Goal: Book appointment/travel/reservation

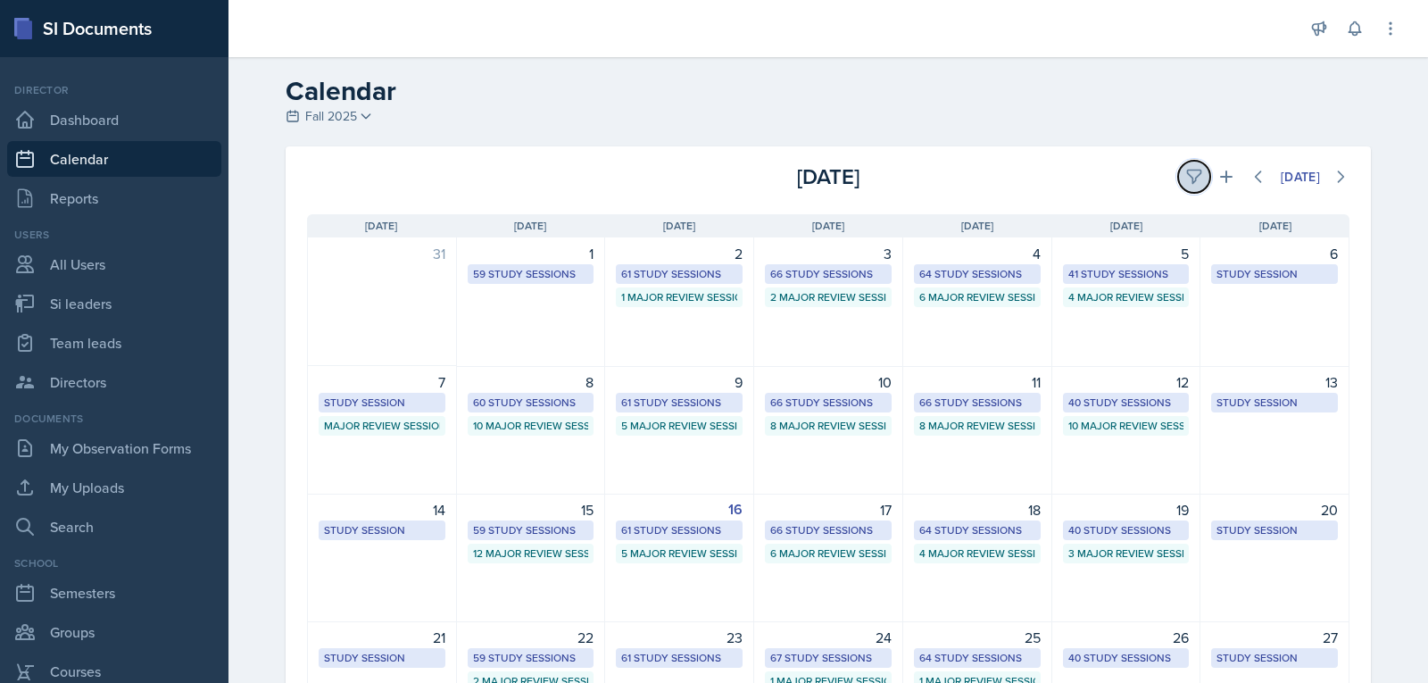
click at [1187, 170] on icon at bounding box center [1193, 176] width 13 height 13
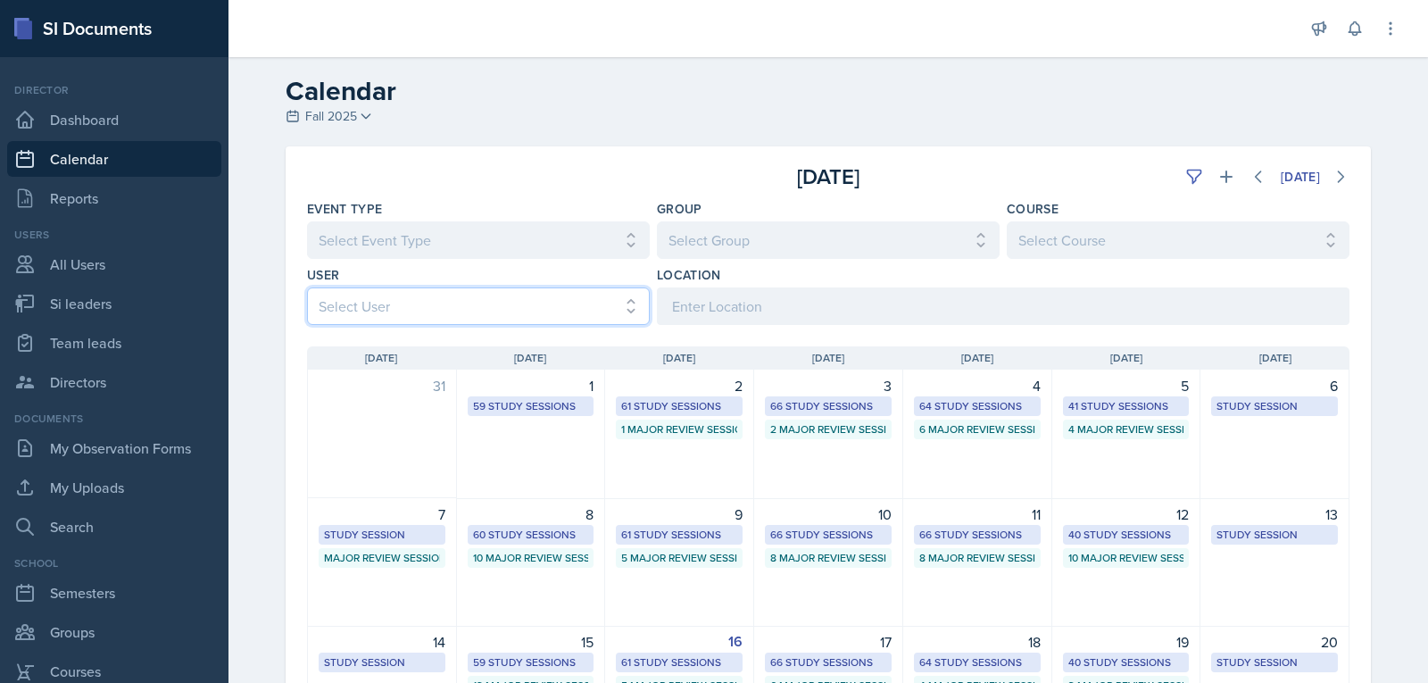
click at [548, 305] on select "Select User All [PERSON_NAME] [PERSON_NAME] [PERSON_NAME] [PERSON_NAME] [PERSON…" at bounding box center [478, 305] width 343 height 37
click at [307, 287] on select "Select User All [PERSON_NAME] [PERSON_NAME] [PERSON_NAME] [PERSON_NAME] [PERSON…" at bounding box center [478, 305] width 343 height 37
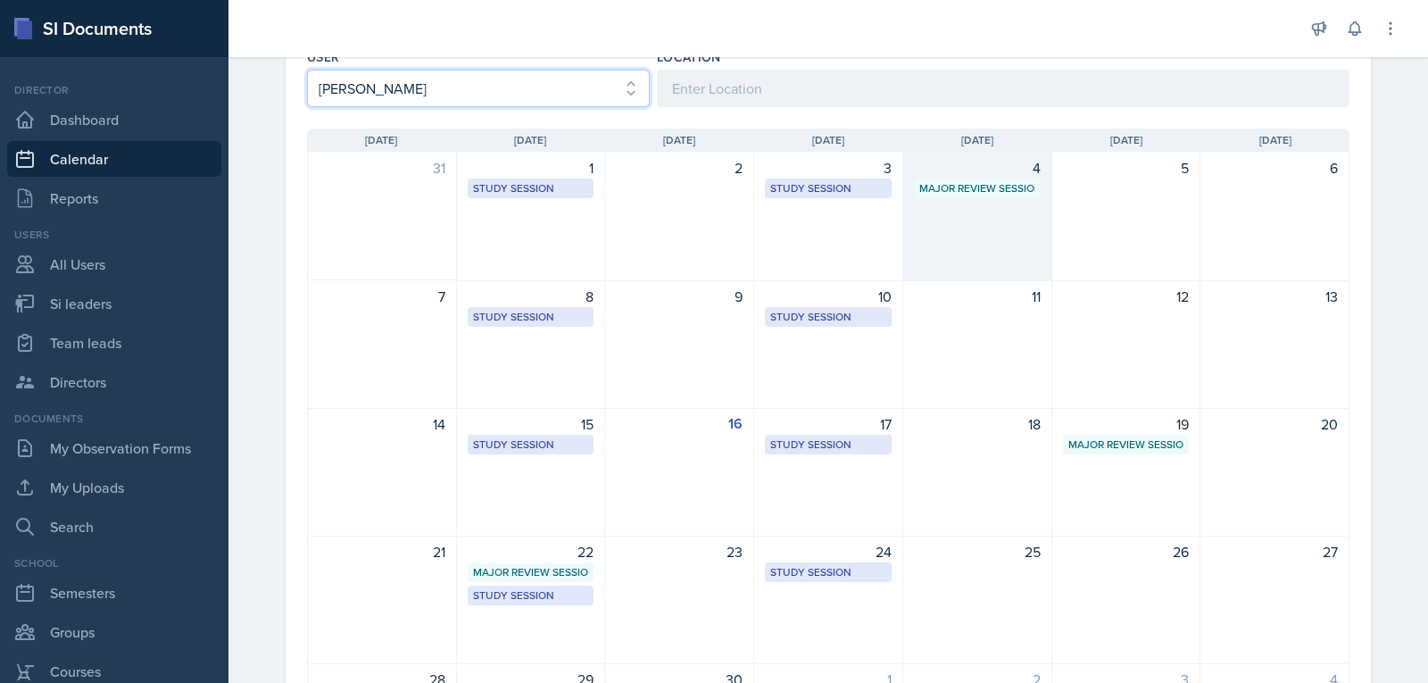
scroll to position [268, 0]
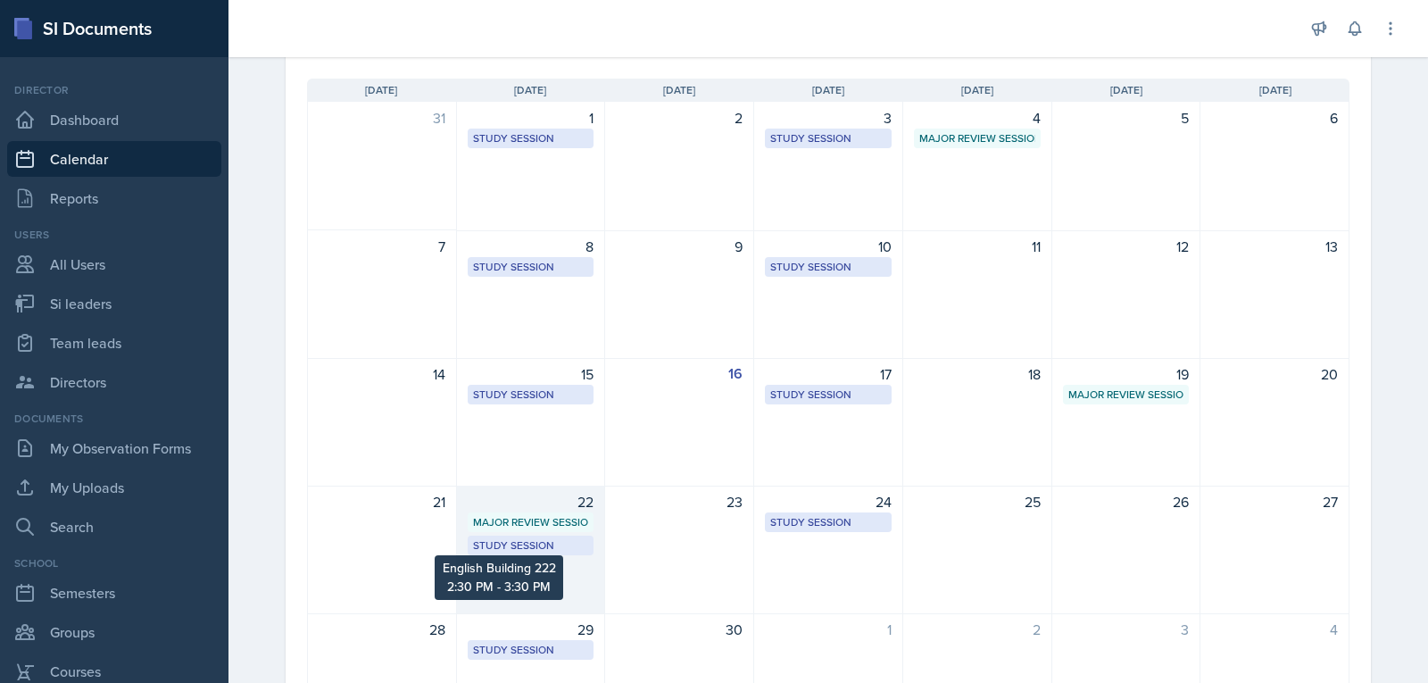
click at [527, 550] on div "Study Session" at bounding box center [531, 545] width 116 height 16
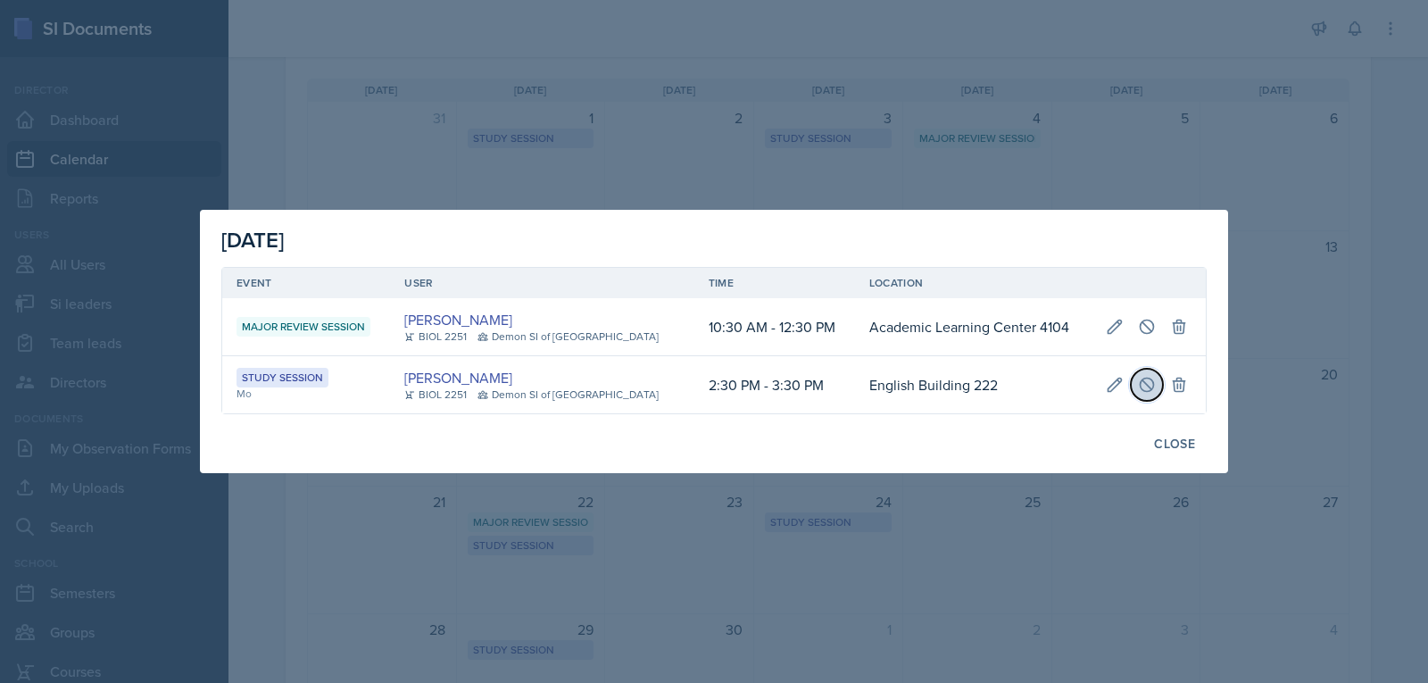
click at [1138, 383] on icon at bounding box center [1147, 385] width 18 height 18
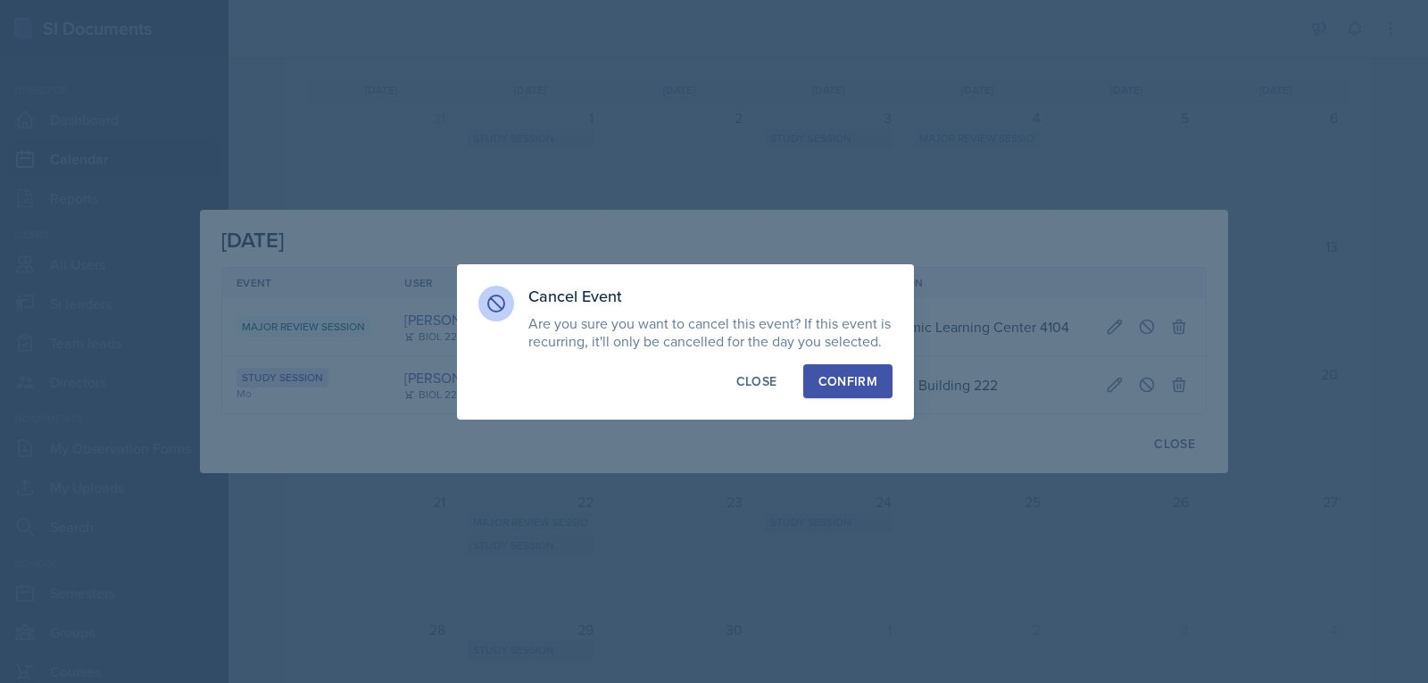
click at [885, 376] on button "Confirm" at bounding box center [847, 381] width 89 height 34
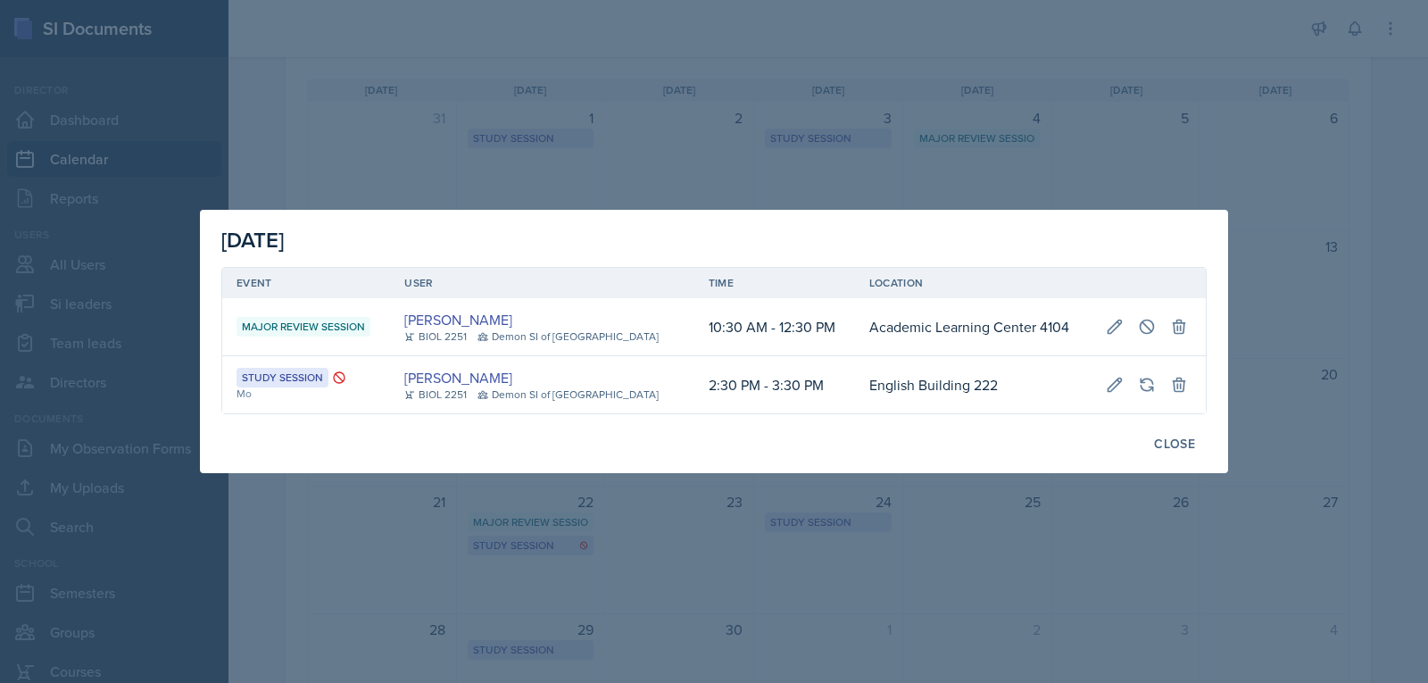
click at [971, 127] on div at bounding box center [714, 341] width 1428 height 683
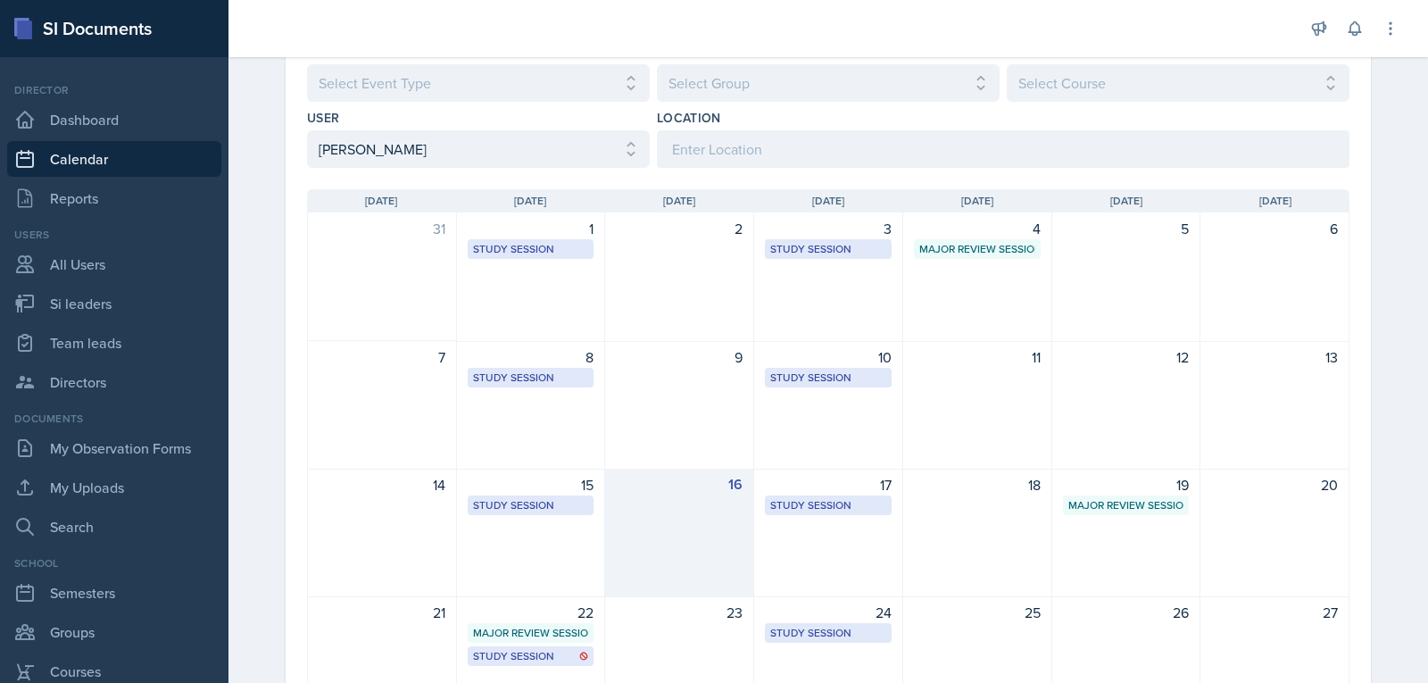
scroll to position [0, 0]
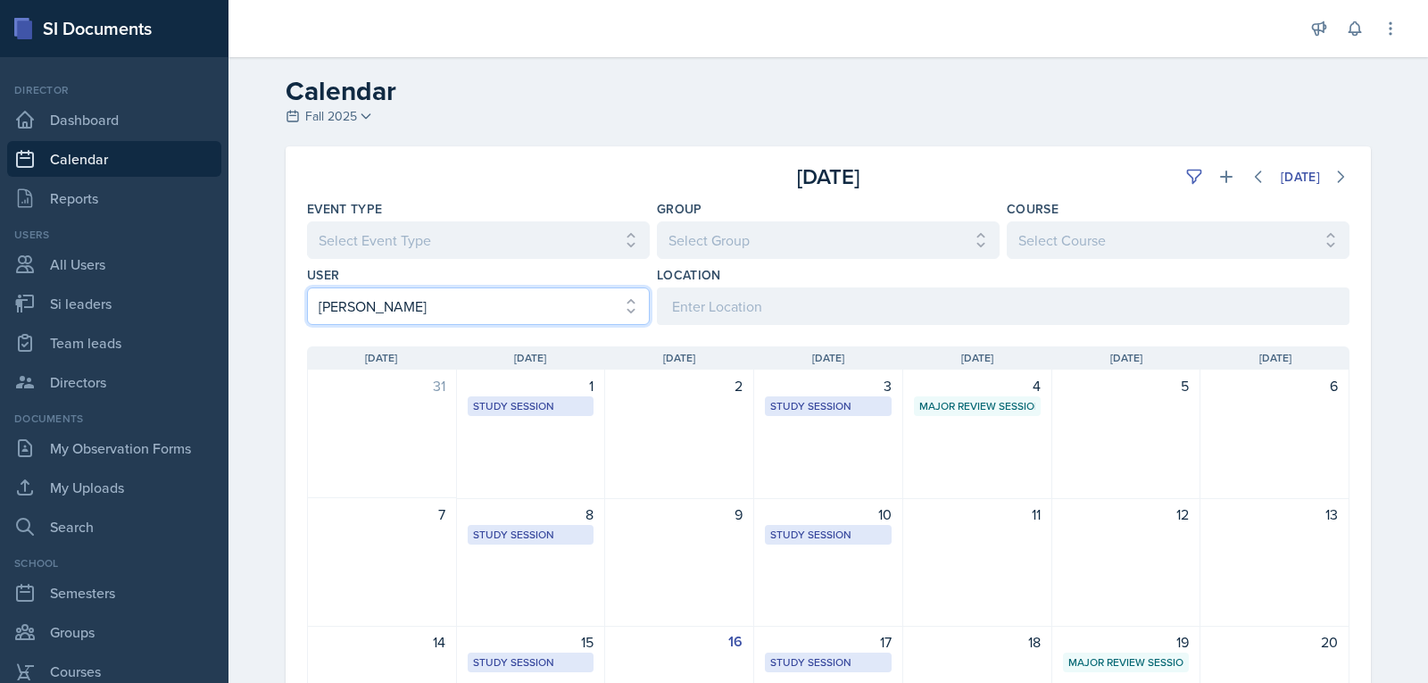
click at [477, 292] on select "Select User All [PERSON_NAME] [PERSON_NAME] [PERSON_NAME] [PERSON_NAME] [PERSON…" at bounding box center [478, 305] width 343 height 37
click at [307, 287] on select "Select User All [PERSON_NAME] [PERSON_NAME] [PERSON_NAME] [PERSON_NAME] [PERSON…" at bounding box center [478, 305] width 343 height 37
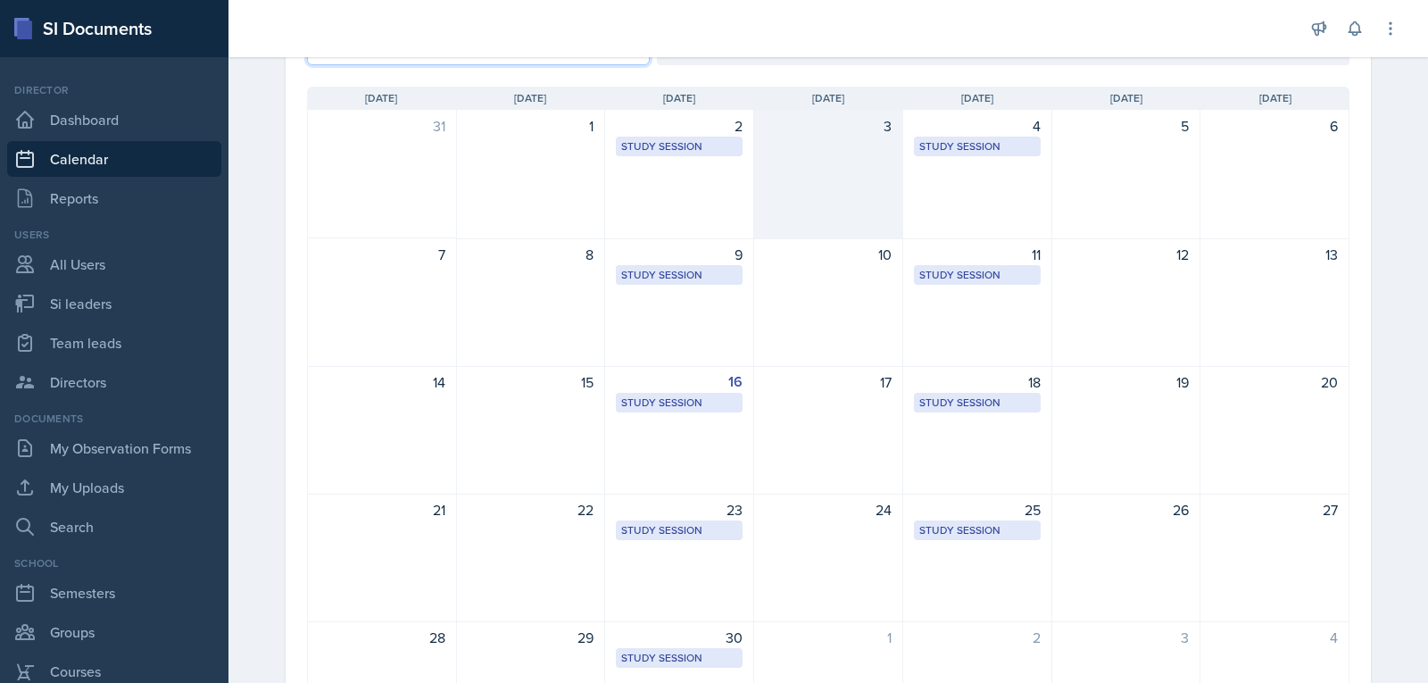
scroll to position [268, 0]
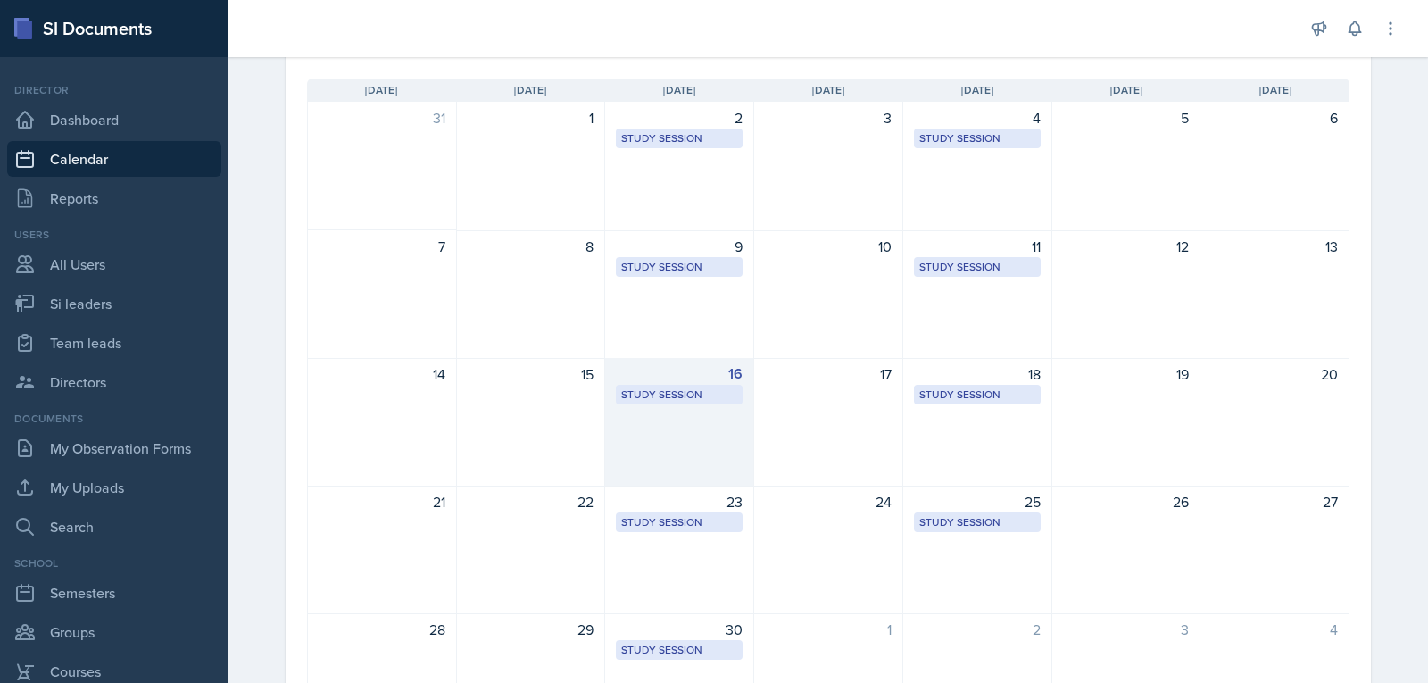
click at [658, 385] on div "Study Session Academic Learning Center 3200 3:15 PM - 4:15 PM" at bounding box center [679, 395] width 127 height 20
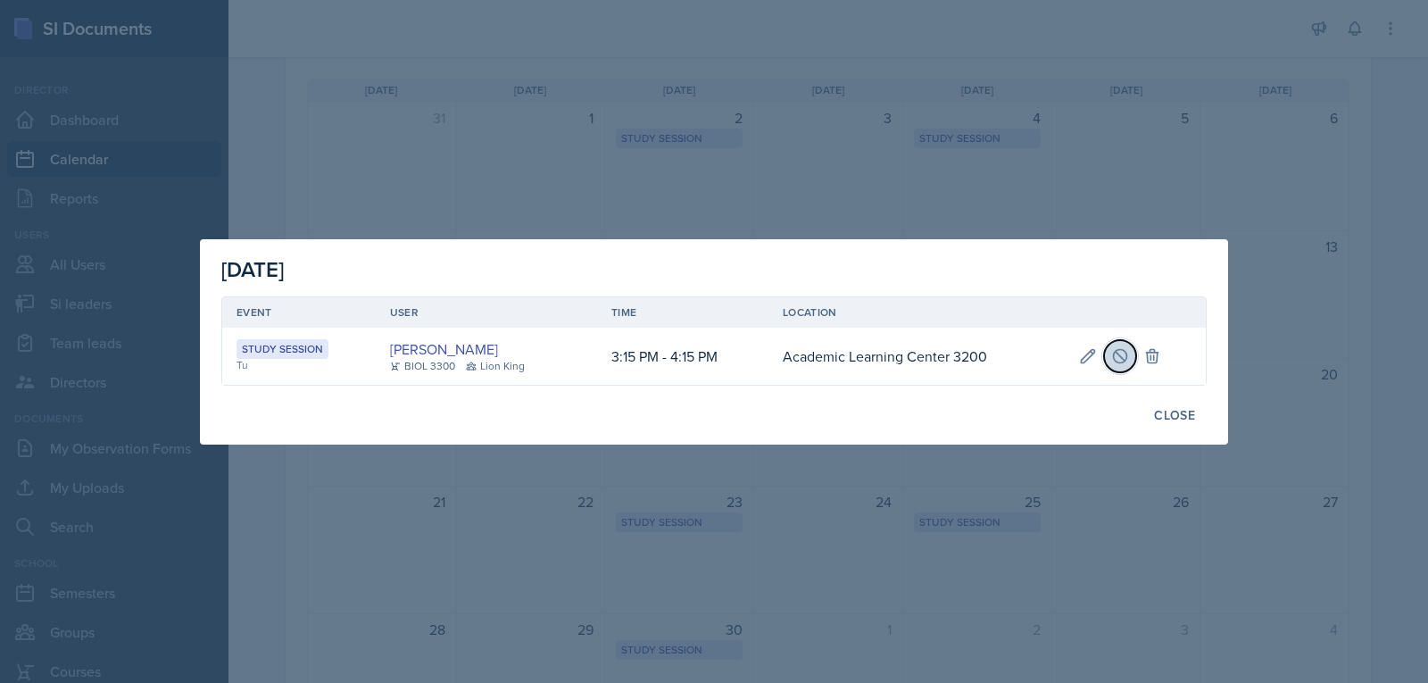
click at [1114, 352] on icon at bounding box center [1120, 355] width 13 height 13
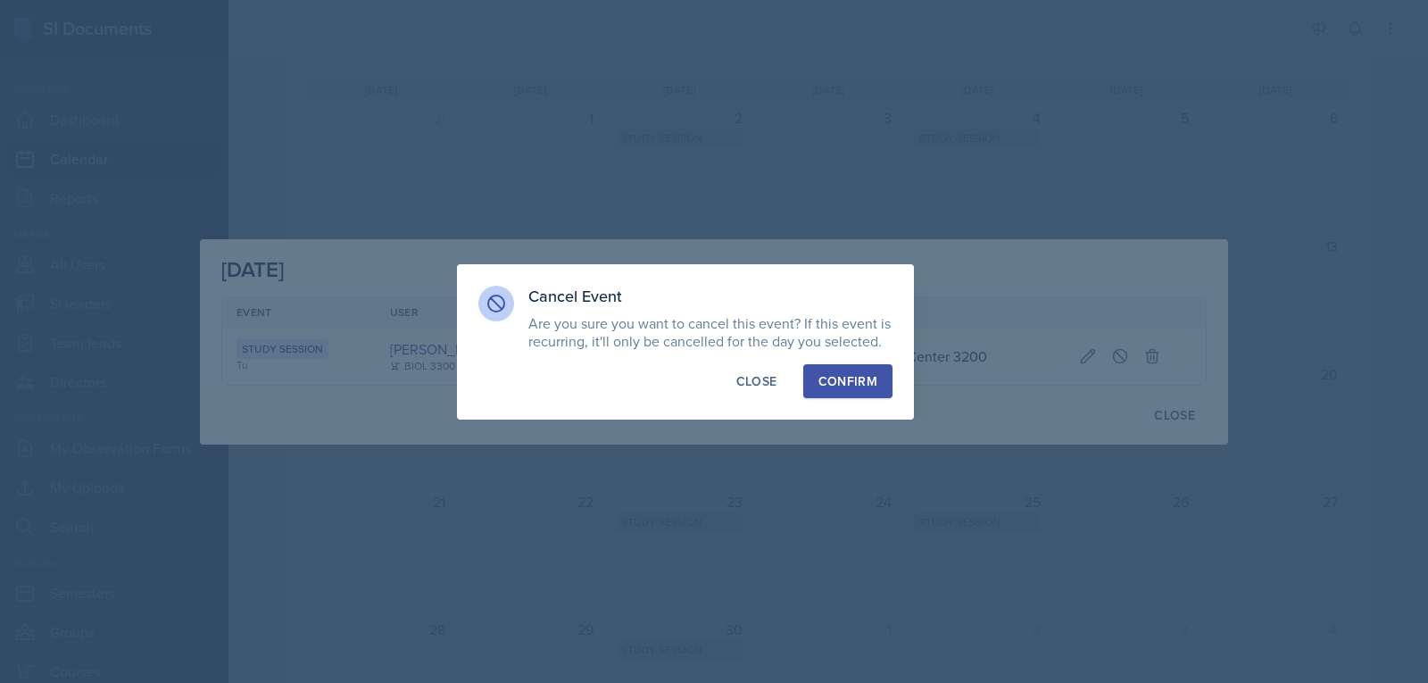
click at [844, 385] on div "Confirm" at bounding box center [847, 381] width 59 height 18
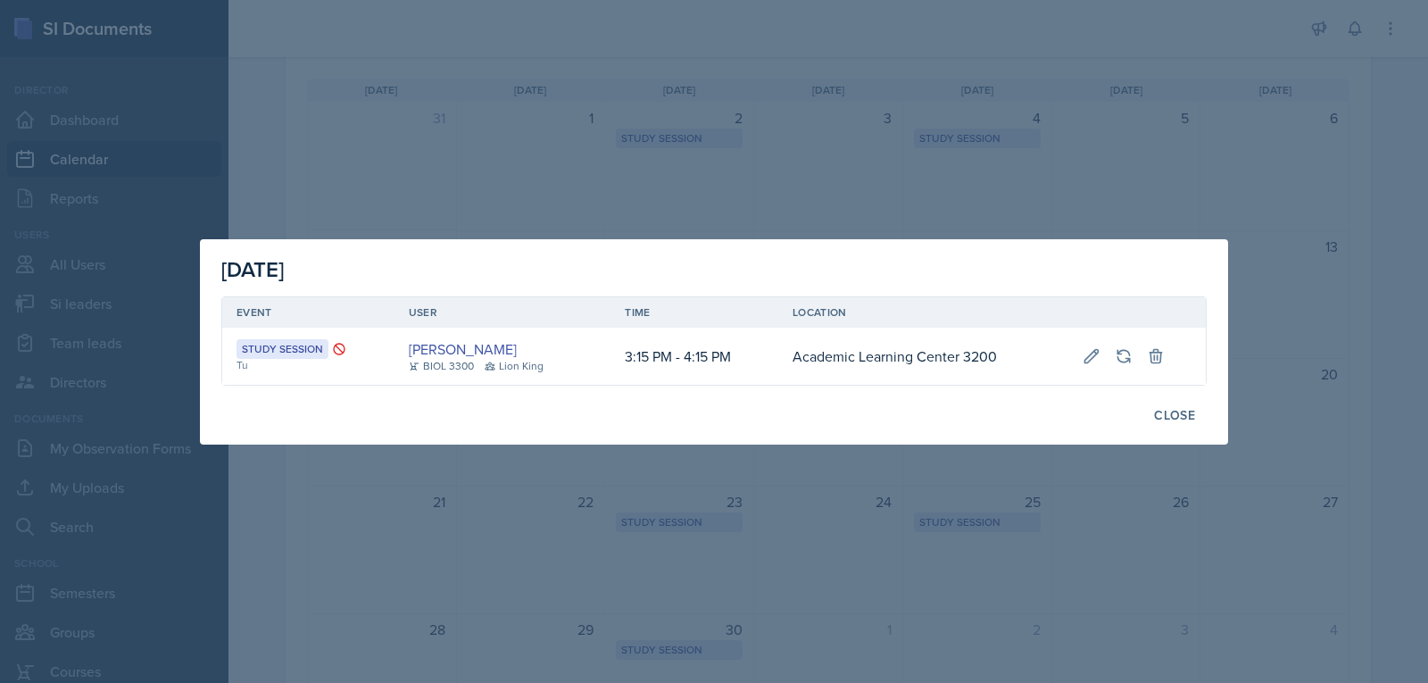
click at [971, 56] on div at bounding box center [714, 341] width 1428 height 683
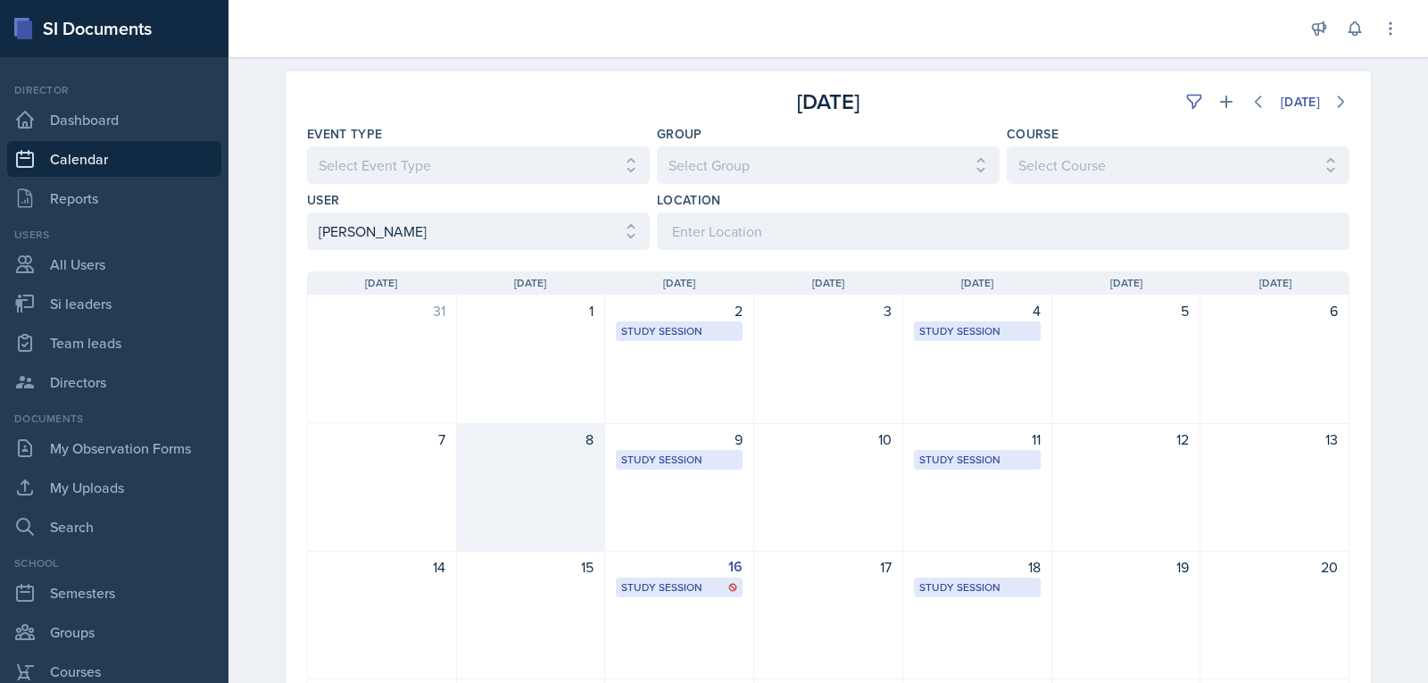
scroll to position [0, 0]
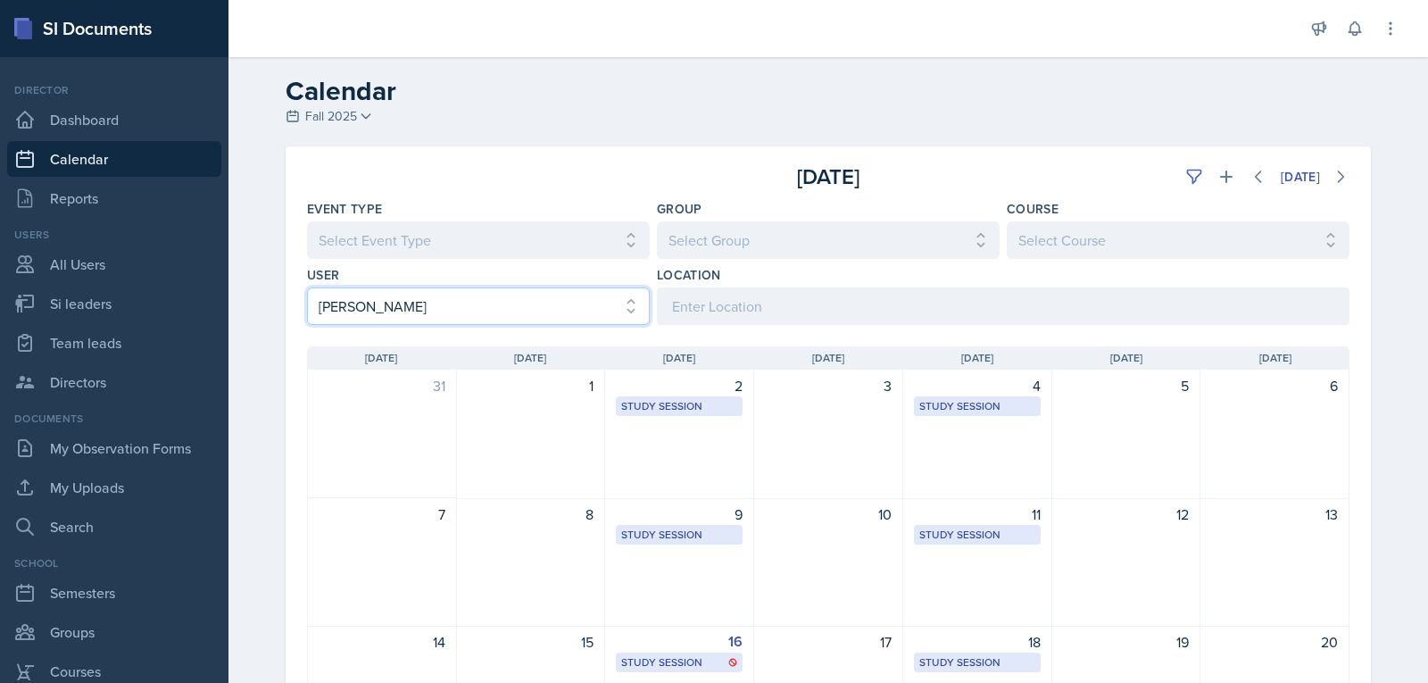
click at [455, 299] on select "Select User All [PERSON_NAME] [PERSON_NAME] [PERSON_NAME] [PERSON_NAME] [PERSON…" at bounding box center [478, 305] width 343 height 37
click at [307, 287] on select "Select User All [PERSON_NAME] [PERSON_NAME] [PERSON_NAME] [PERSON_NAME] [PERSON…" at bounding box center [478, 305] width 343 height 37
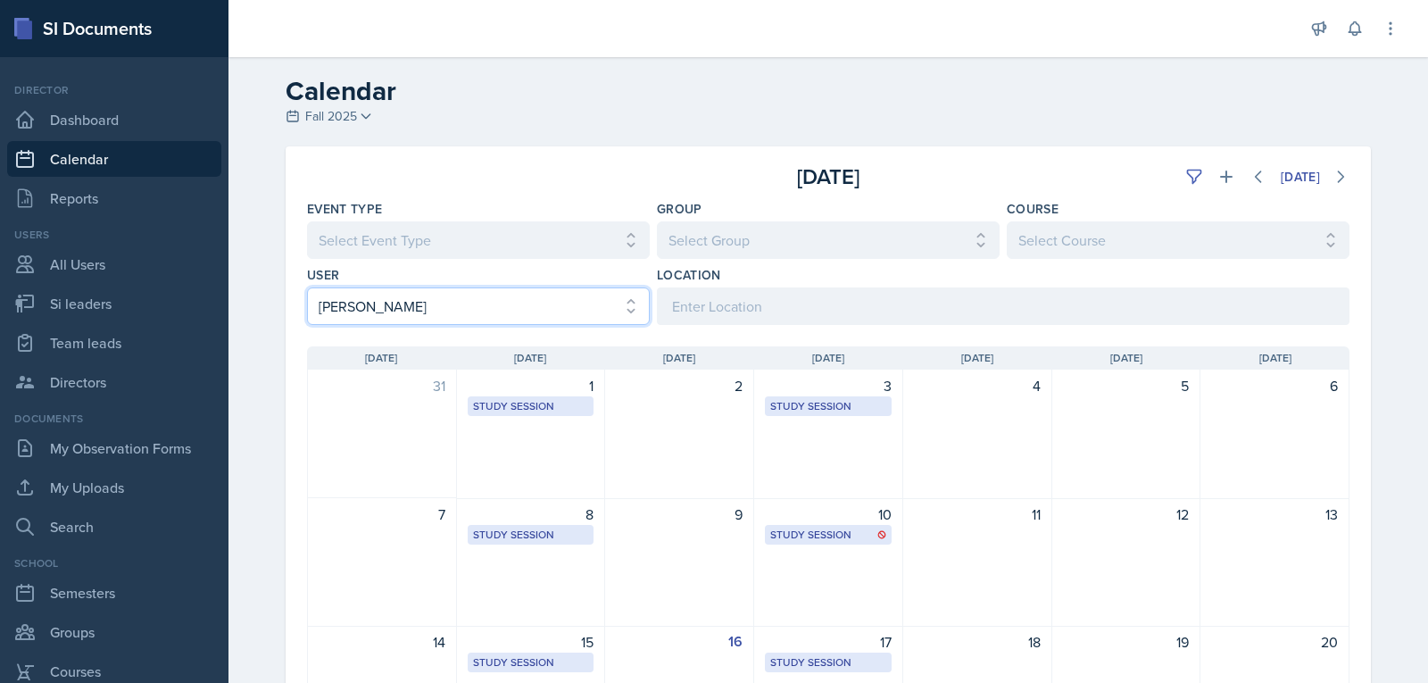
click at [504, 301] on select "Select User All [PERSON_NAME] [PERSON_NAME] [PERSON_NAME] [PERSON_NAME] [PERSON…" at bounding box center [478, 305] width 343 height 37
click at [307, 287] on select "Select User All [PERSON_NAME] [PERSON_NAME] [PERSON_NAME] [PERSON_NAME] [PERSON…" at bounding box center [478, 305] width 343 height 37
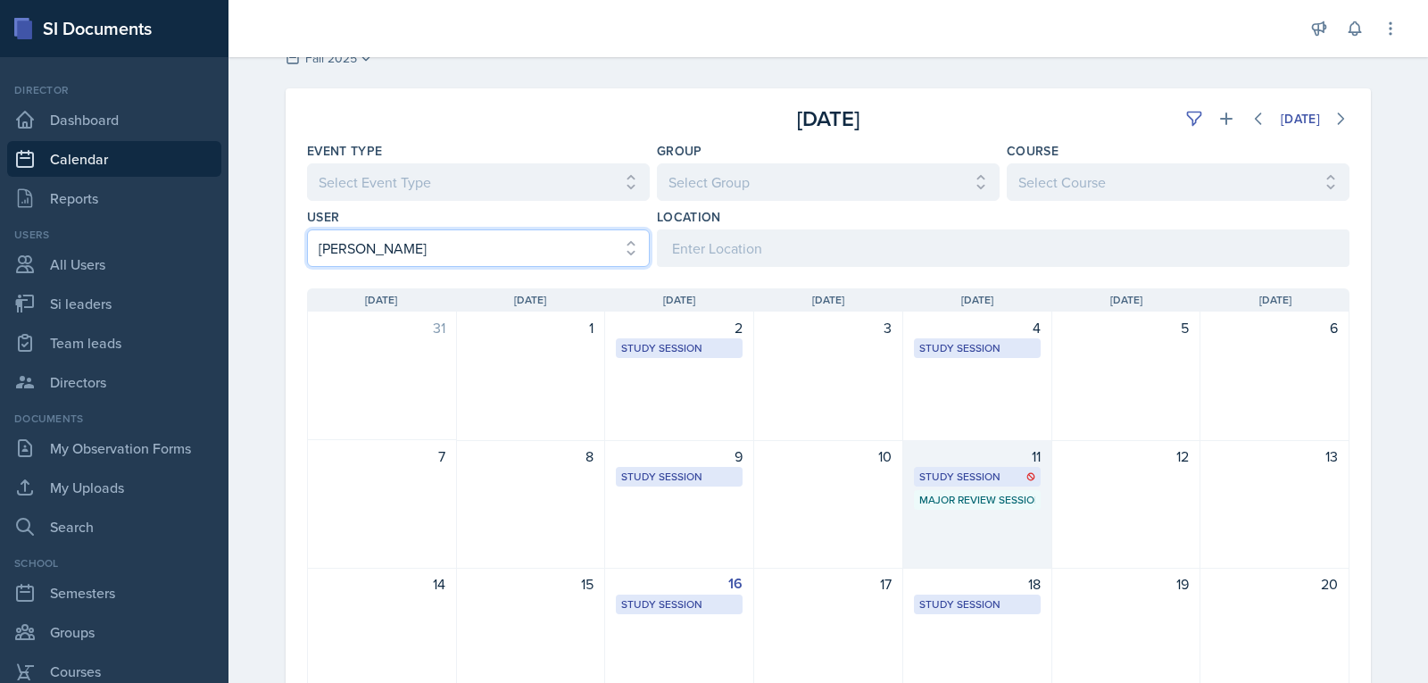
scroll to position [89, 0]
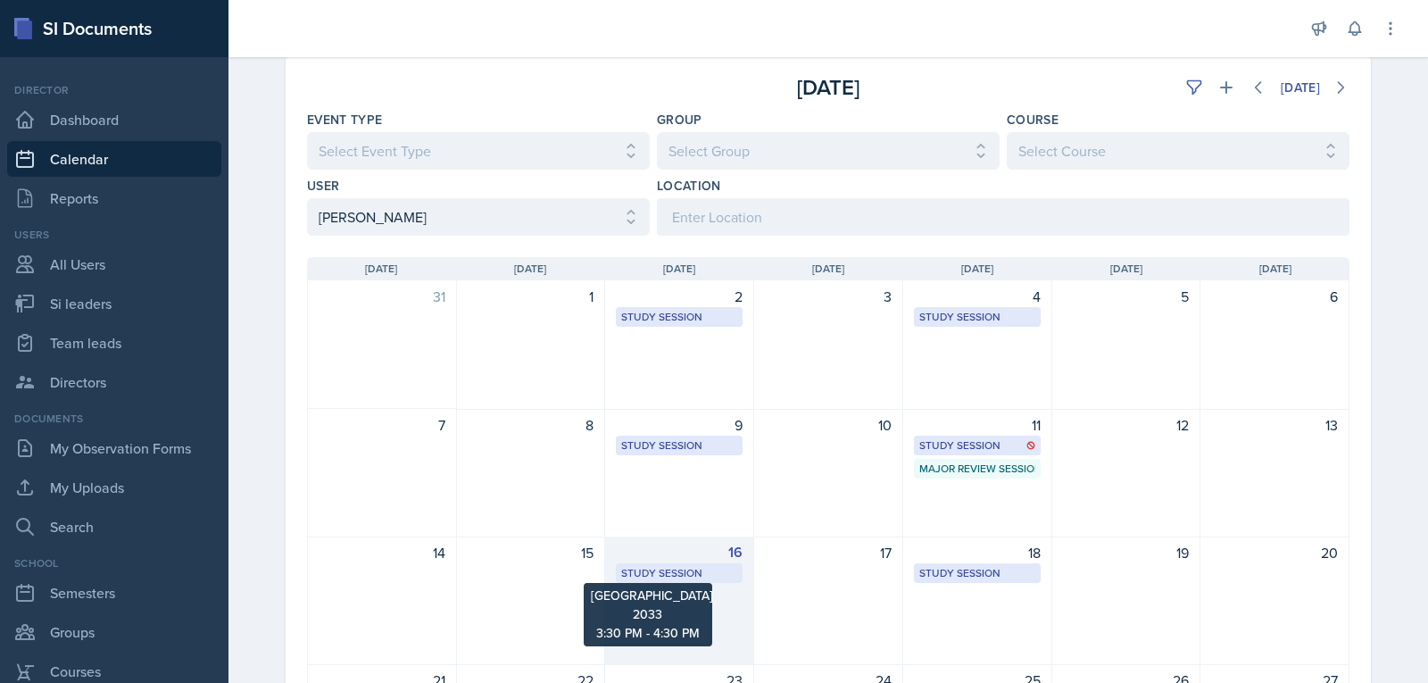
click at [677, 574] on div "Study Session" at bounding box center [679, 573] width 116 height 16
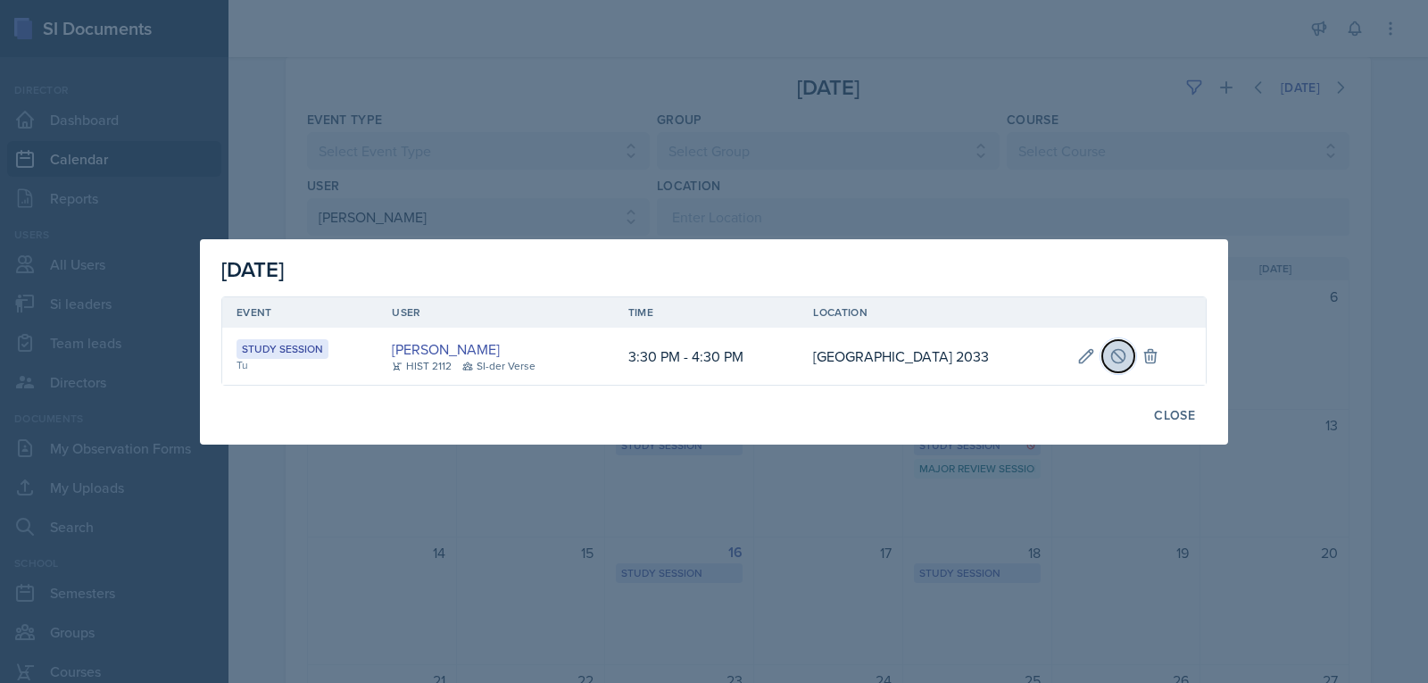
click at [1127, 360] on icon at bounding box center [1118, 356] width 18 height 18
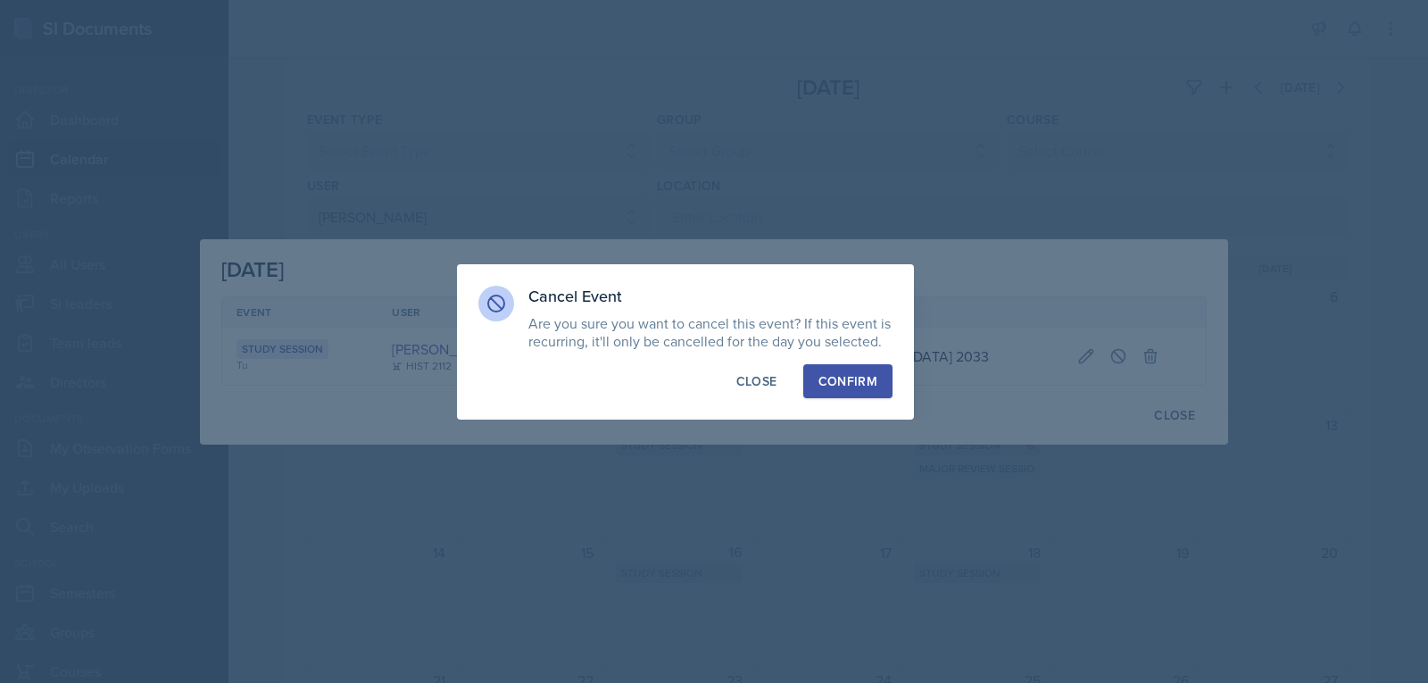
click at [886, 393] on button "Confirm" at bounding box center [847, 381] width 89 height 34
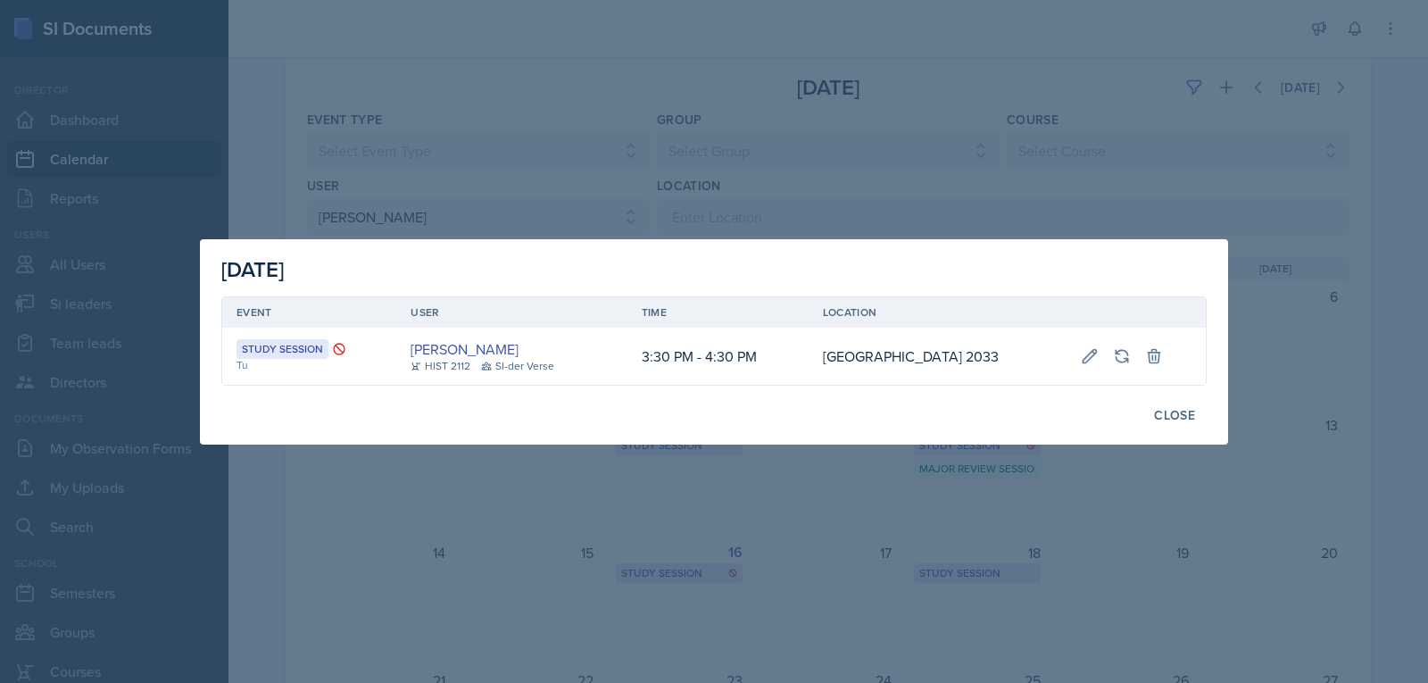
click at [512, 142] on div at bounding box center [714, 341] width 1428 height 683
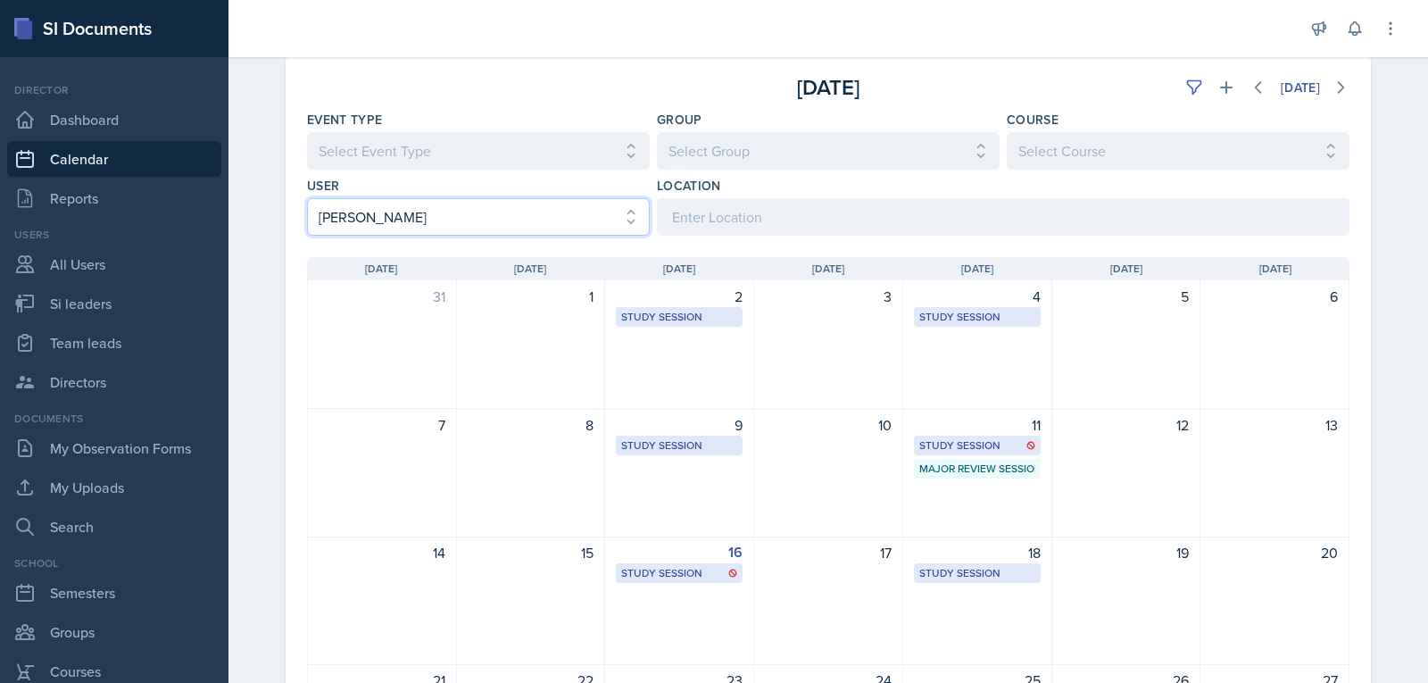
click at [504, 210] on select "Select User All [PERSON_NAME] [PERSON_NAME] [PERSON_NAME] [PERSON_NAME] [PERSON…" at bounding box center [478, 216] width 343 height 37
click at [307, 198] on select "Select User All [PERSON_NAME] [PERSON_NAME] [PERSON_NAME] [PERSON_NAME] [PERSON…" at bounding box center [478, 216] width 343 height 37
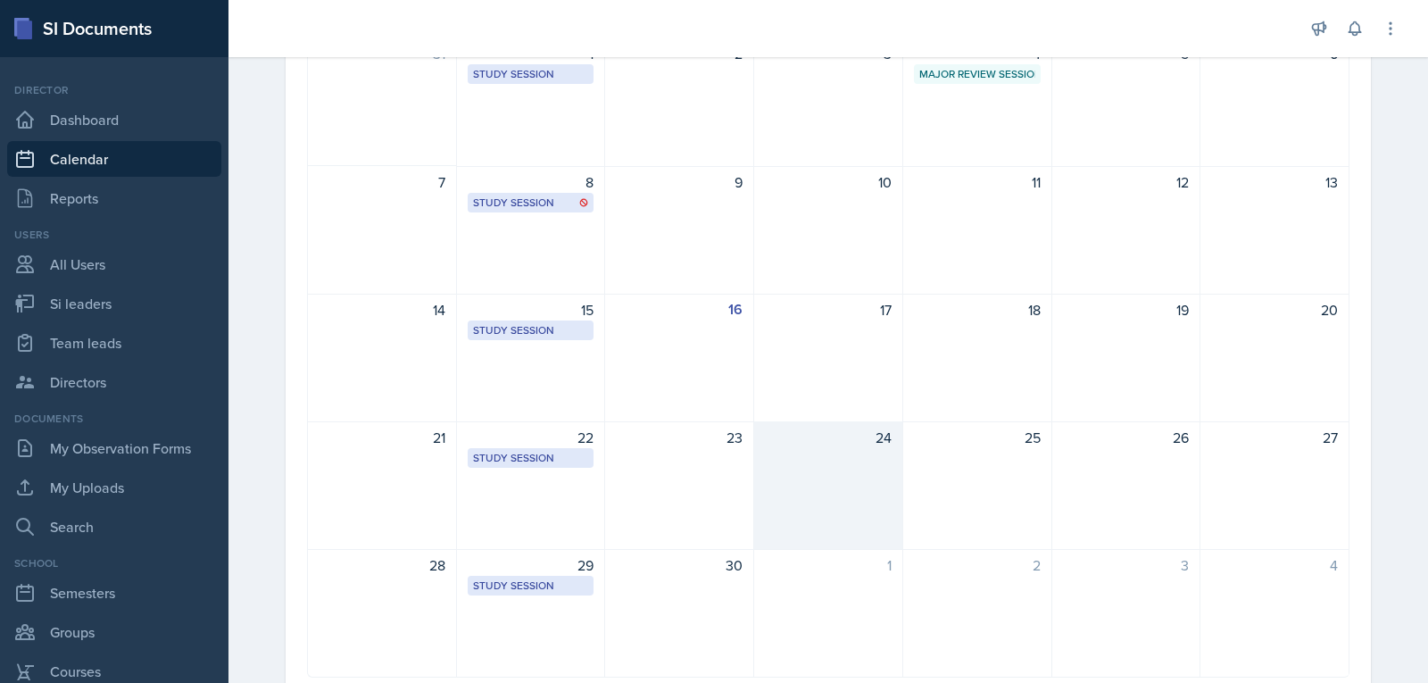
scroll to position [357, 0]
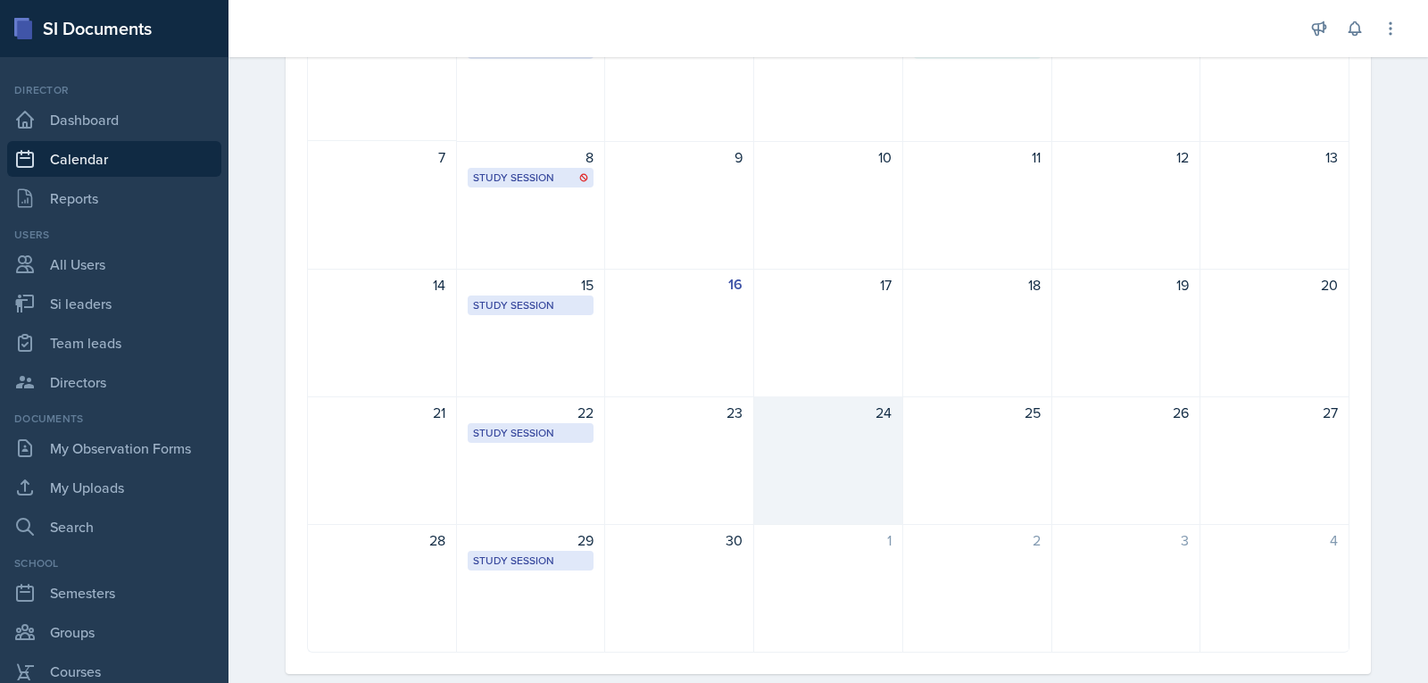
click at [849, 453] on div "24" at bounding box center [828, 460] width 149 height 128
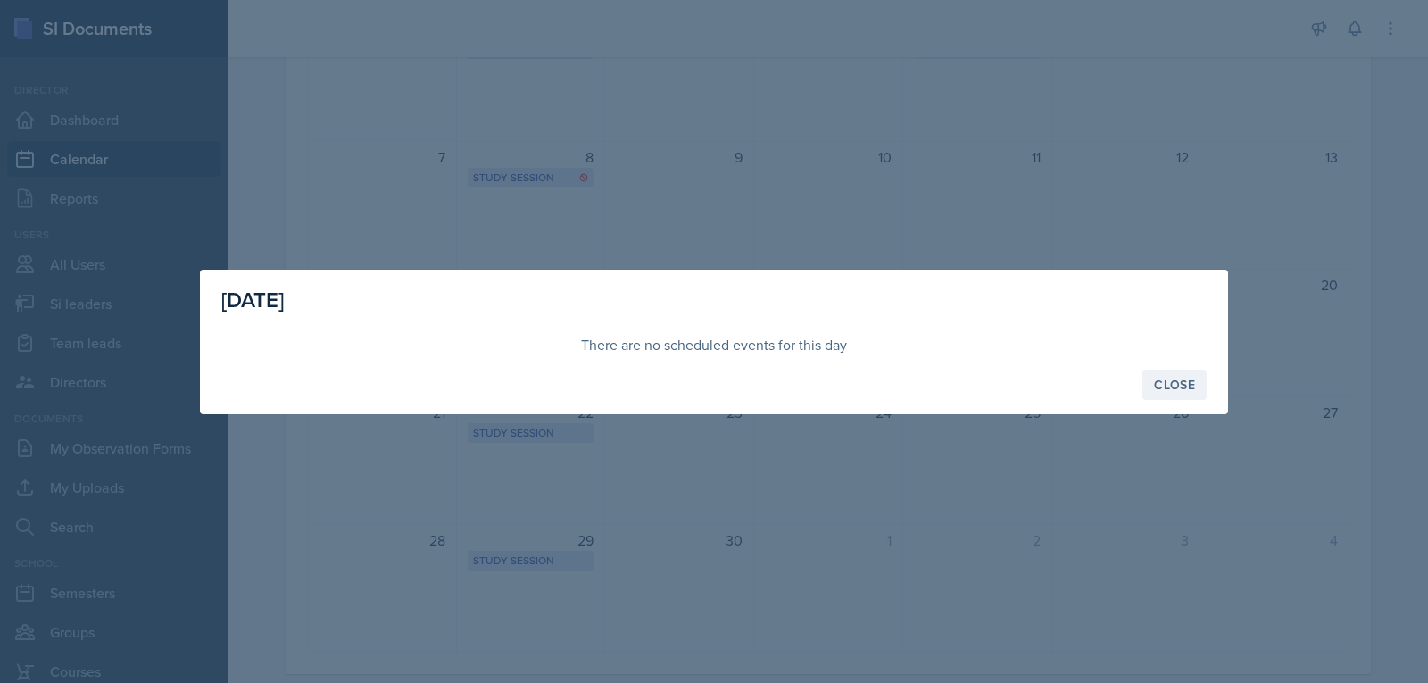
click at [1172, 377] on div "Close" at bounding box center [1174, 384] width 41 height 14
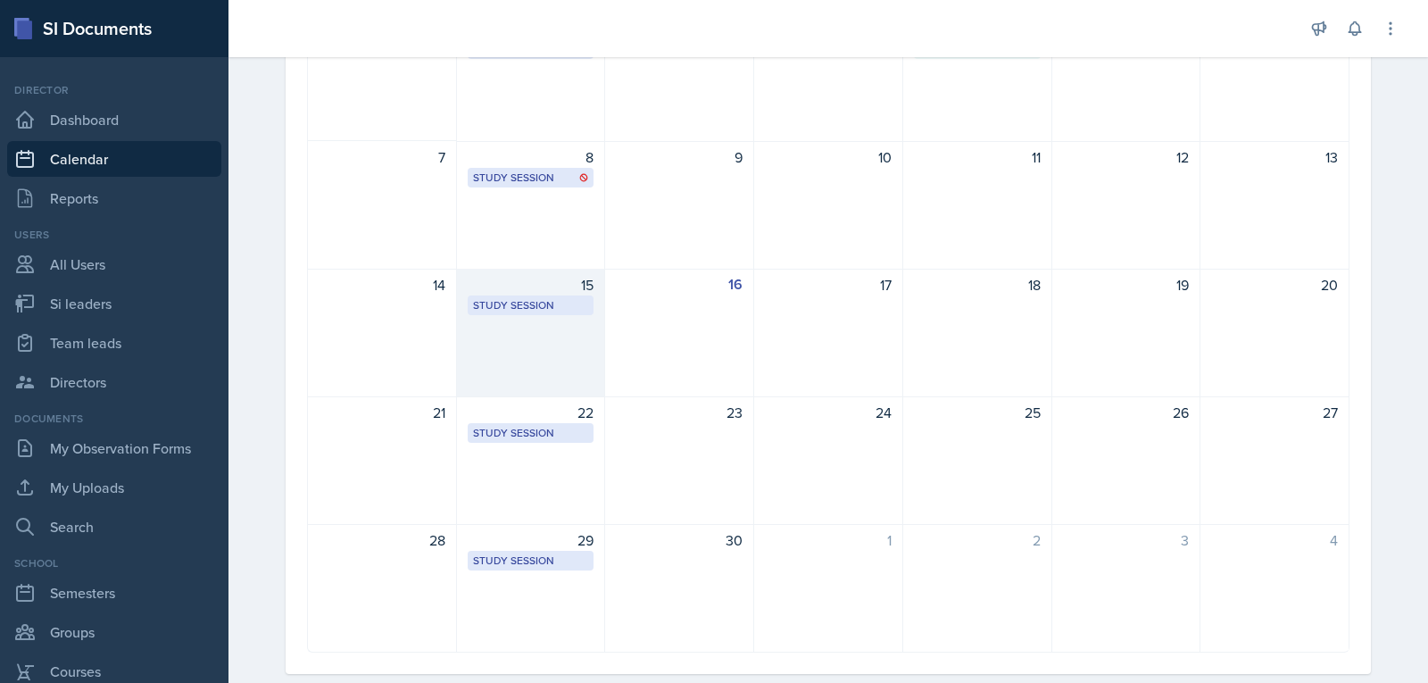
scroll to position [89, 0]
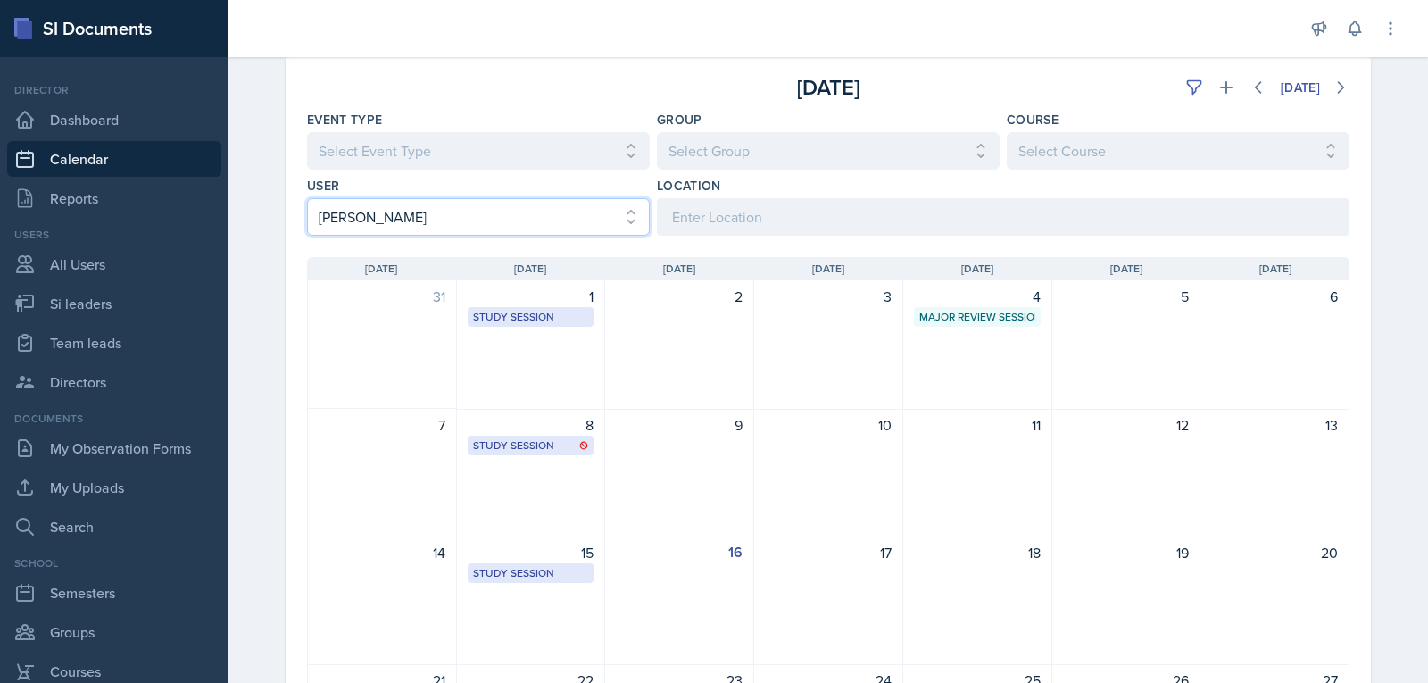
click at [454, 218] on select "Select User All [PERSON_NAME] [PERSON_NAME] [PERSON_NAME] [PERSON_NAME] [PERSON…" at bounding box center [478, 216] width 343 height 37
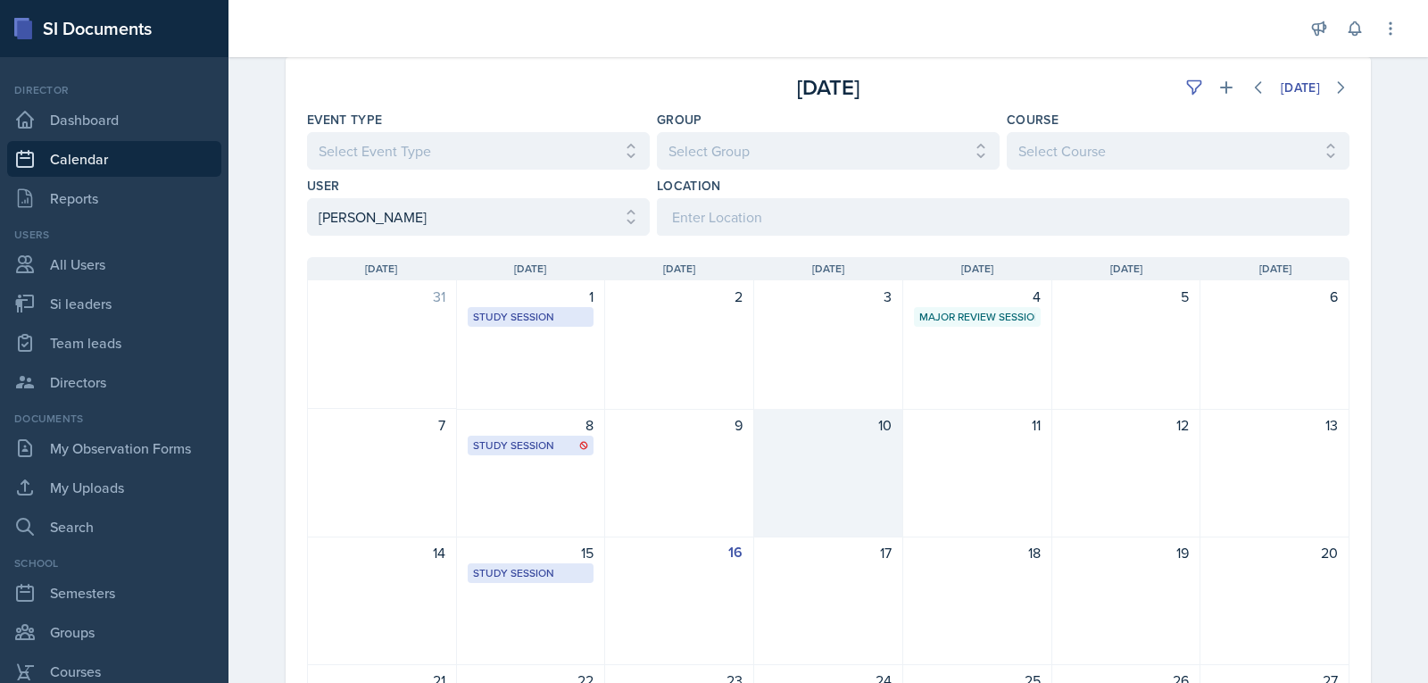
click at [857, 501] on div "10" at bounding box center [828, 473] width 149 height 128
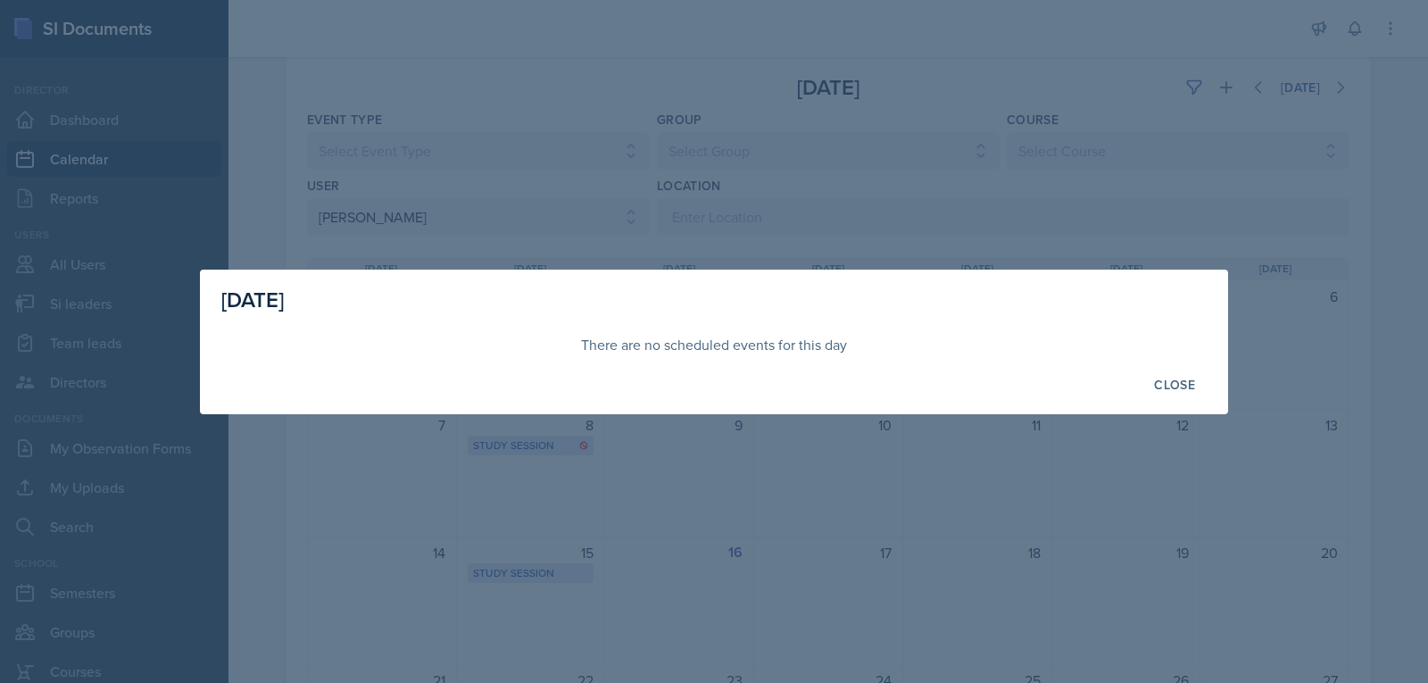
click at [517, 205] on div at bounding box center [714, 341] width 1428 height 683
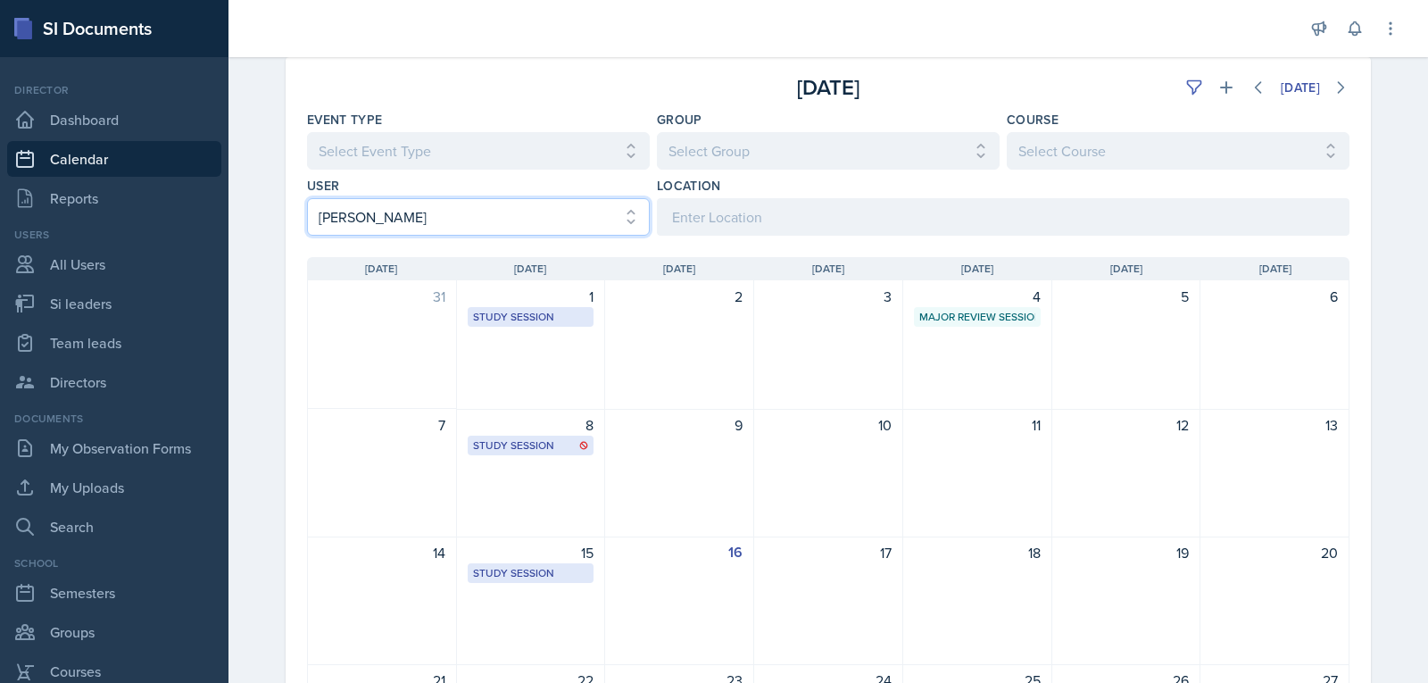
click at [480, 222] on select "Select User All [PERSON_NAME] [PERSON_NAME] [PERSON_NAME] [PERSON_NAME] [PERSON…" at bounding box center [478, 216] width 343 height 37
click at [307, 198] on select "Select User All [PERSON_NAME] [PERSON_NAME] [PERSON_NAME] [PERSON_NAME] [PERSON…" at bounding box center [478, 216] width 343 height 37
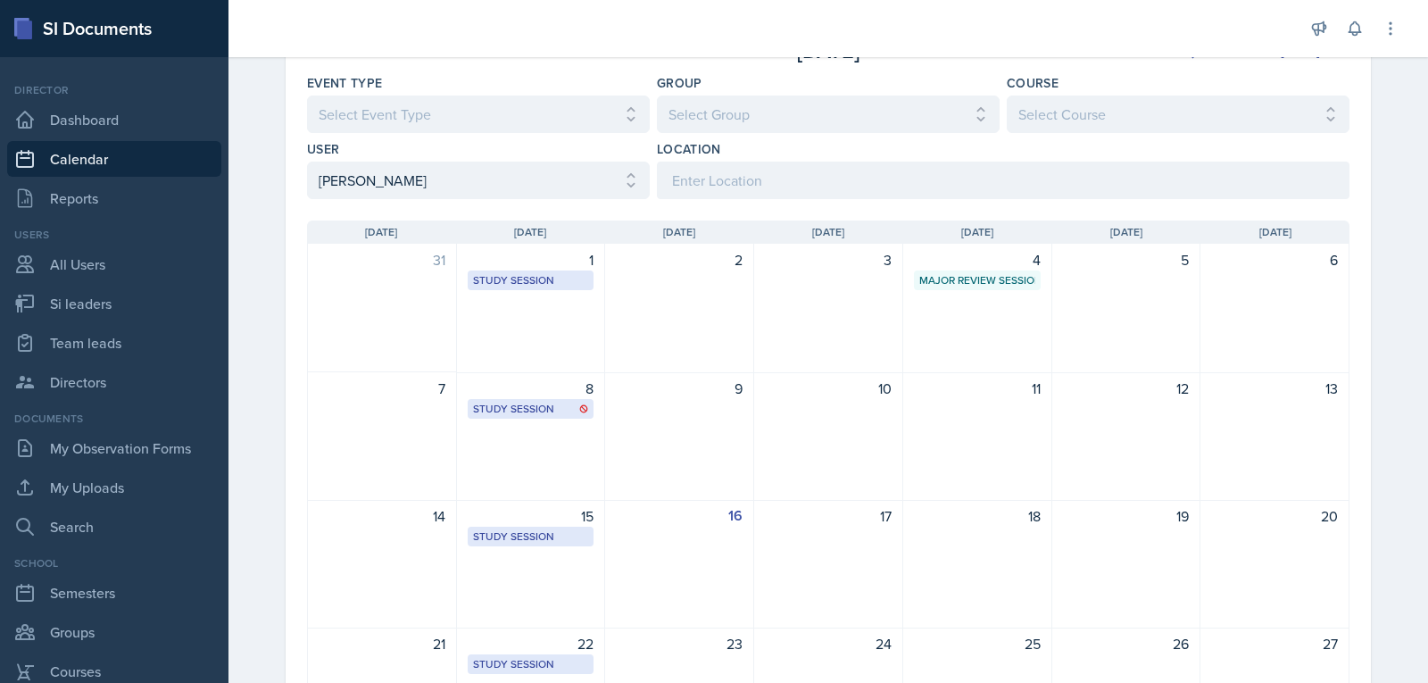
scroll to position [0, 0]
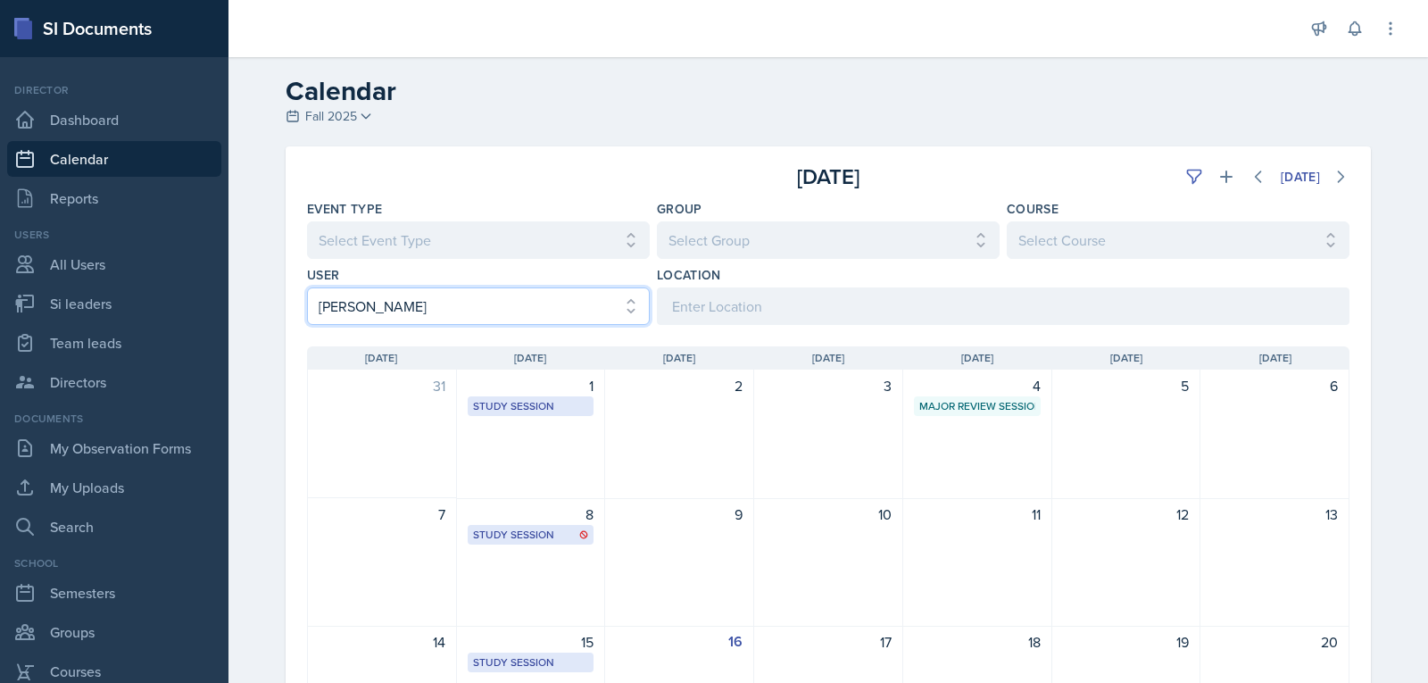
click at [541, 300] on select "Select User All [PERSON_NAME] [PERSON_NAME] [PERSON_NAME] [PERSON_NAME] [PERSON…" at bounding box center [478, 305] width 343 height 37
click at [307, 287] on select "Select User All [PERSON_NAME] [PERSON_NAME] [PERSON_NAME] [PERSON_NAME] [PERSON…" at bounding box center [478, 305] width 343 height 37
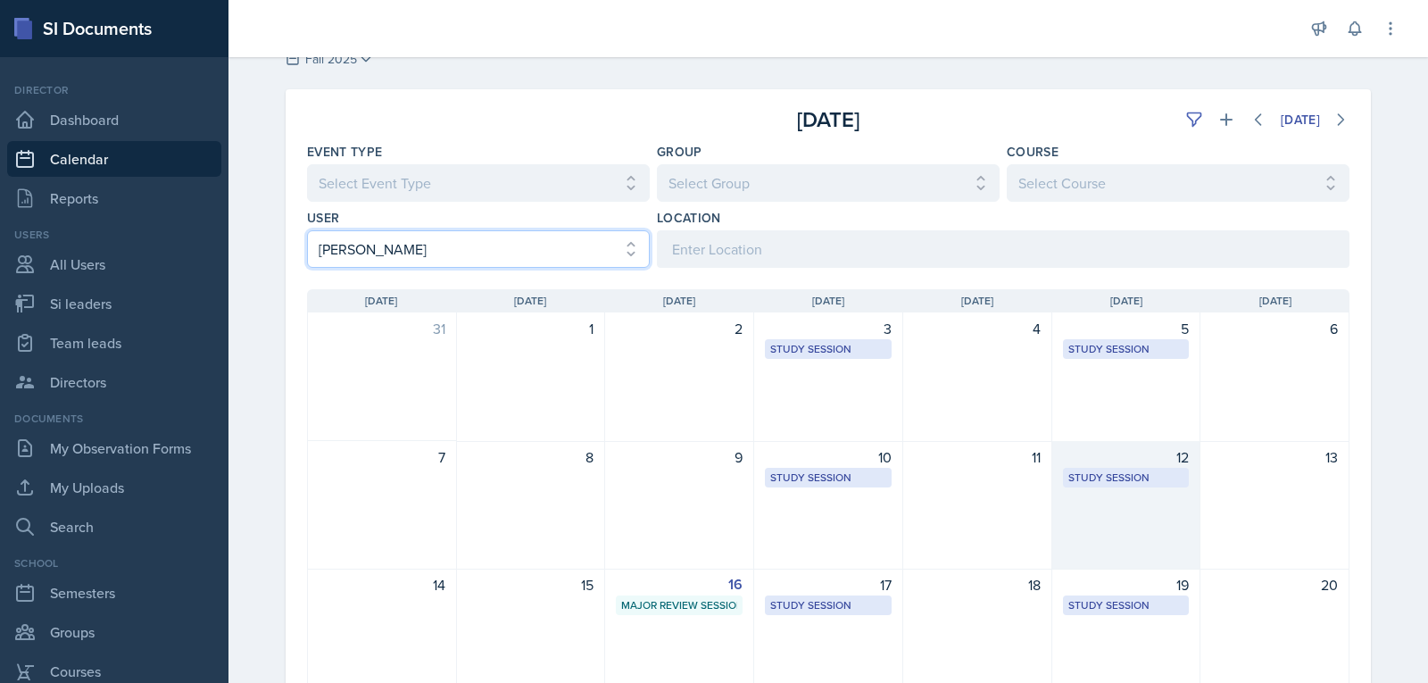
scroll to position [89, 0]
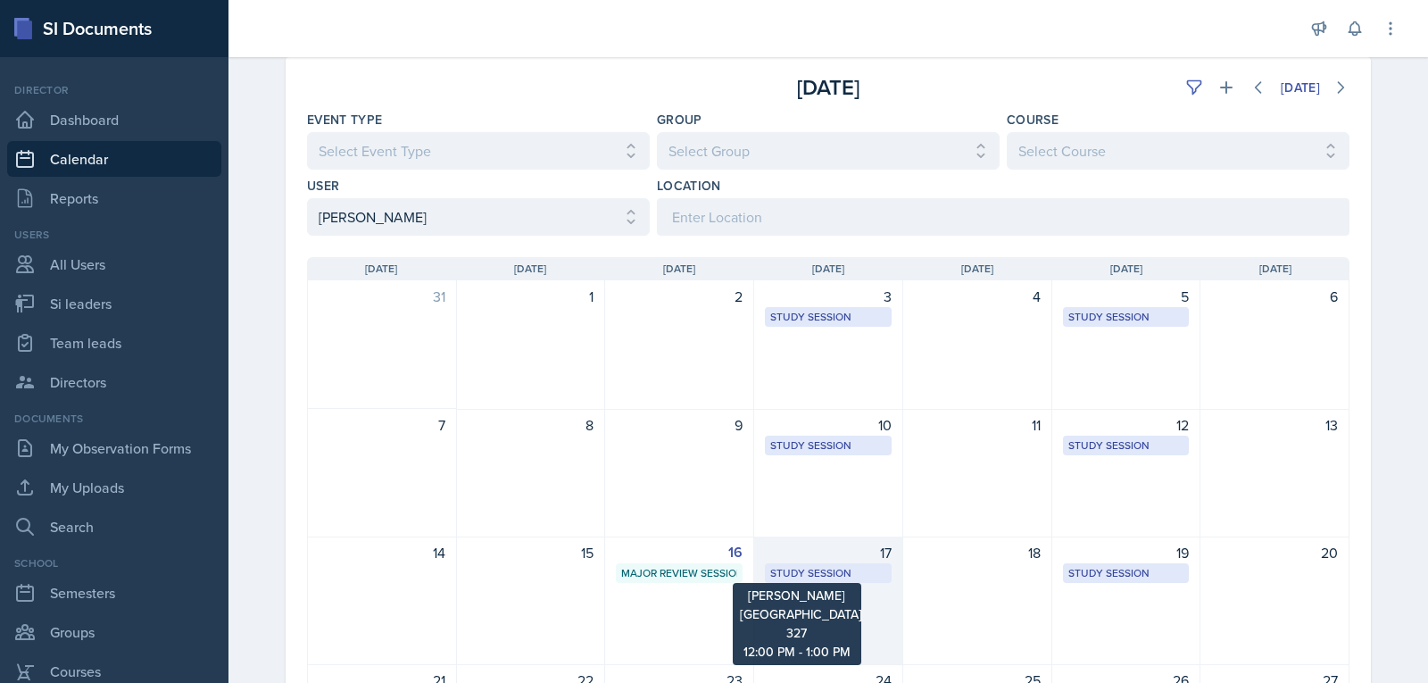
click at [785, 575] on div "Study Session" at bounding box center [828, 573] width 116 height 16
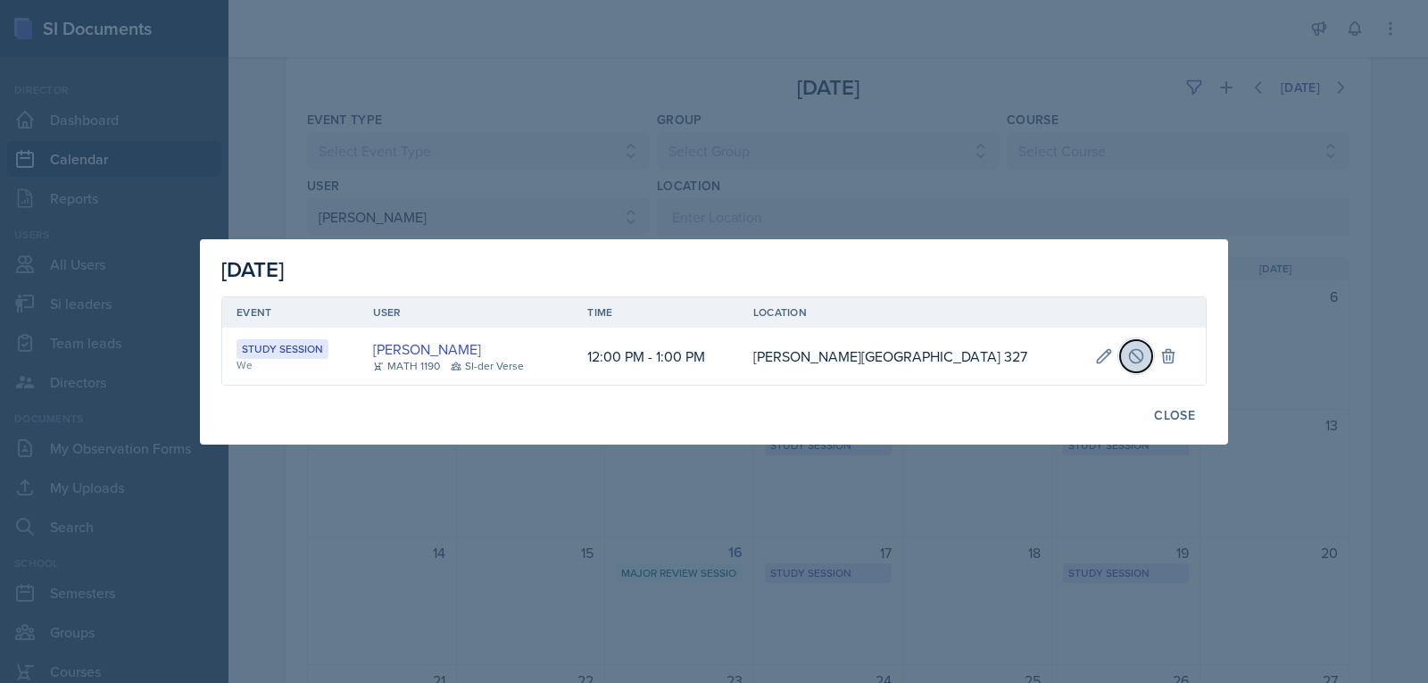
click at [1127, 354] on icon at bounding box center [1136, 356] width 18 height 18
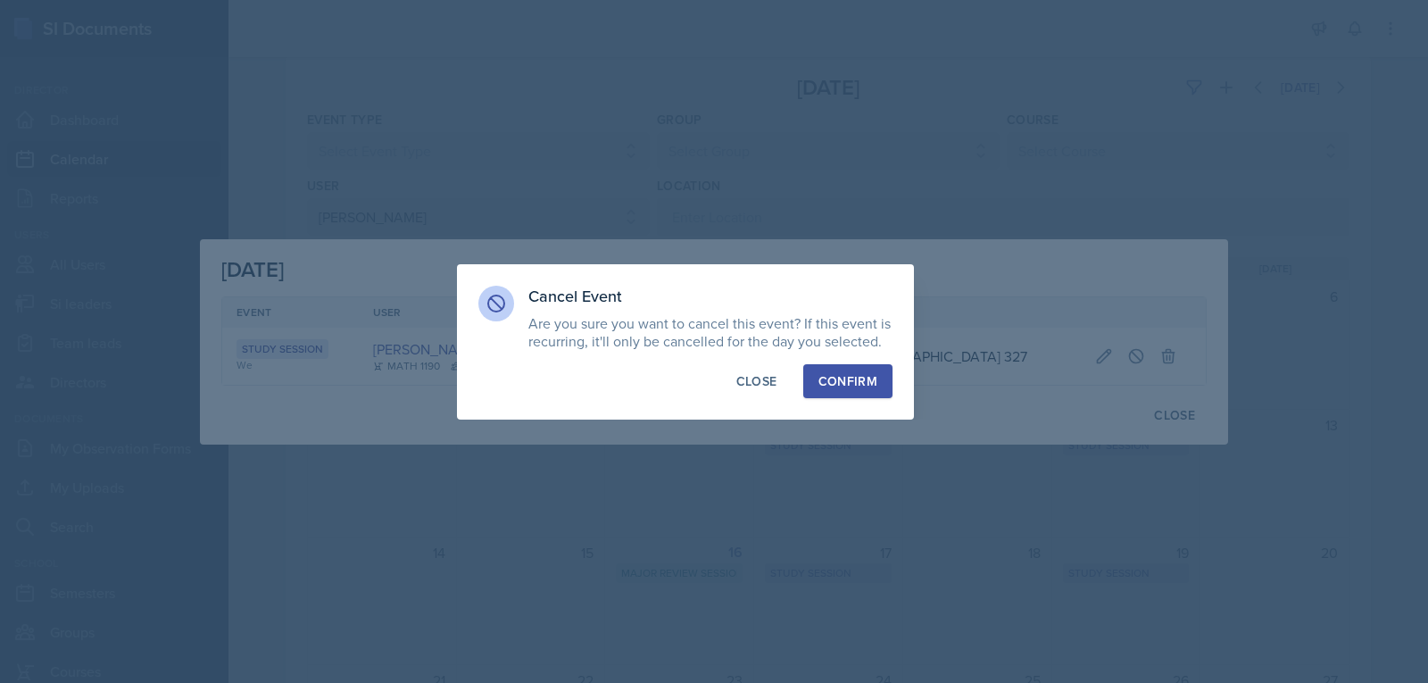
click at [877, 384] on button "Confirm" at bounding box center [847, 381] width 89 height 34
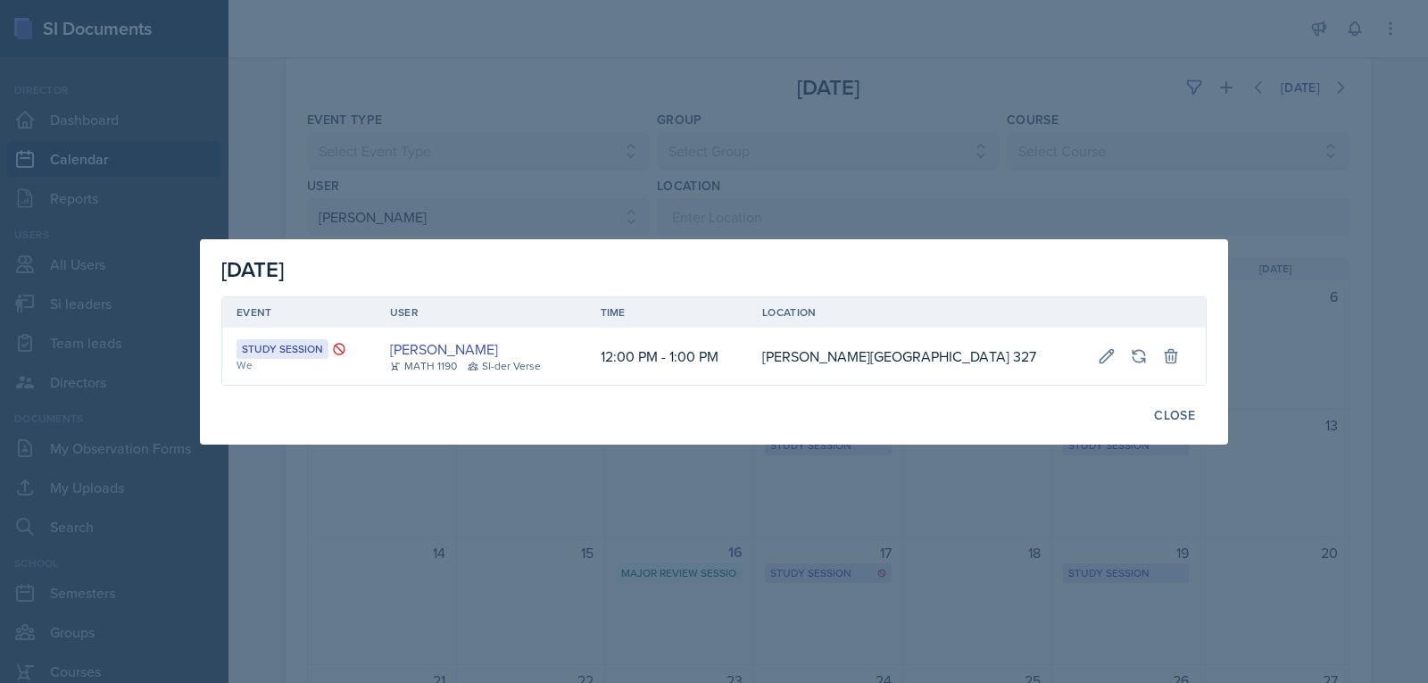
click at [1031, 188] on div at bounding box center [714, 341] width 1428 height 683
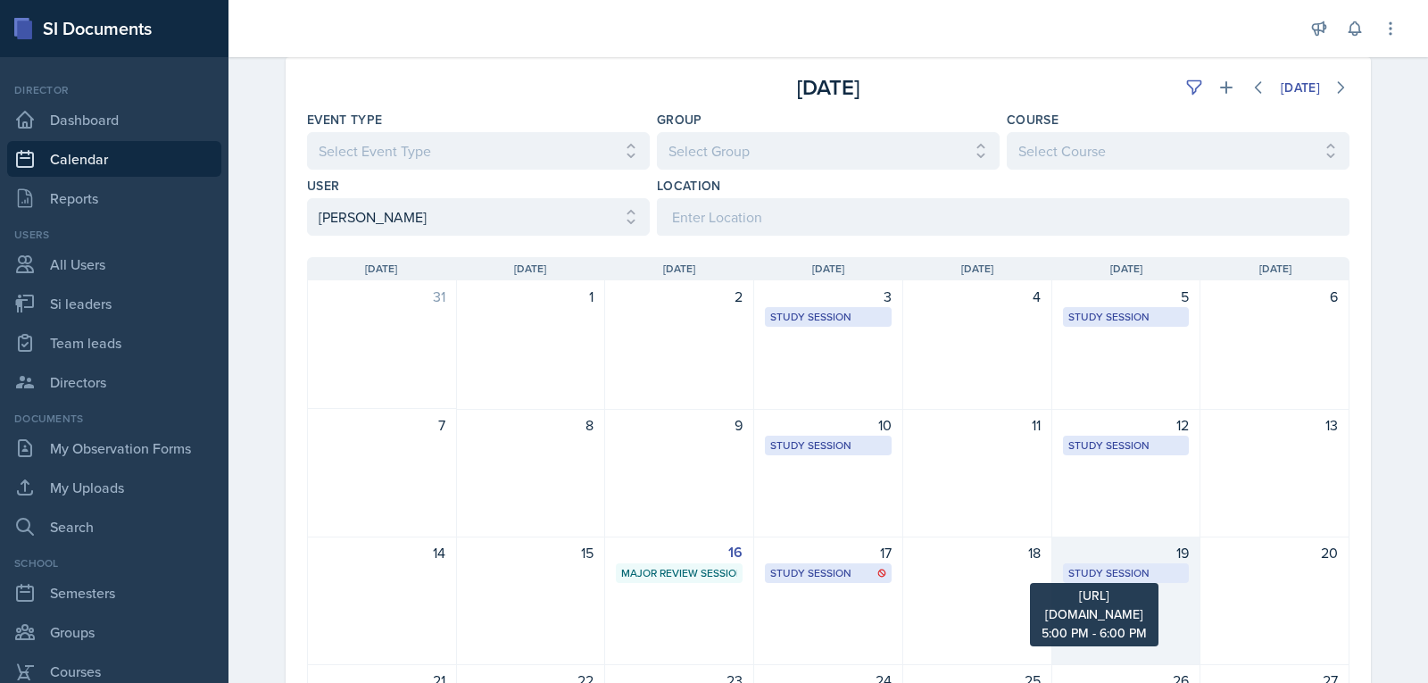
click at [1097, 574] on div "Study Session" at bounding box center [1126, 573] width 116 height 16
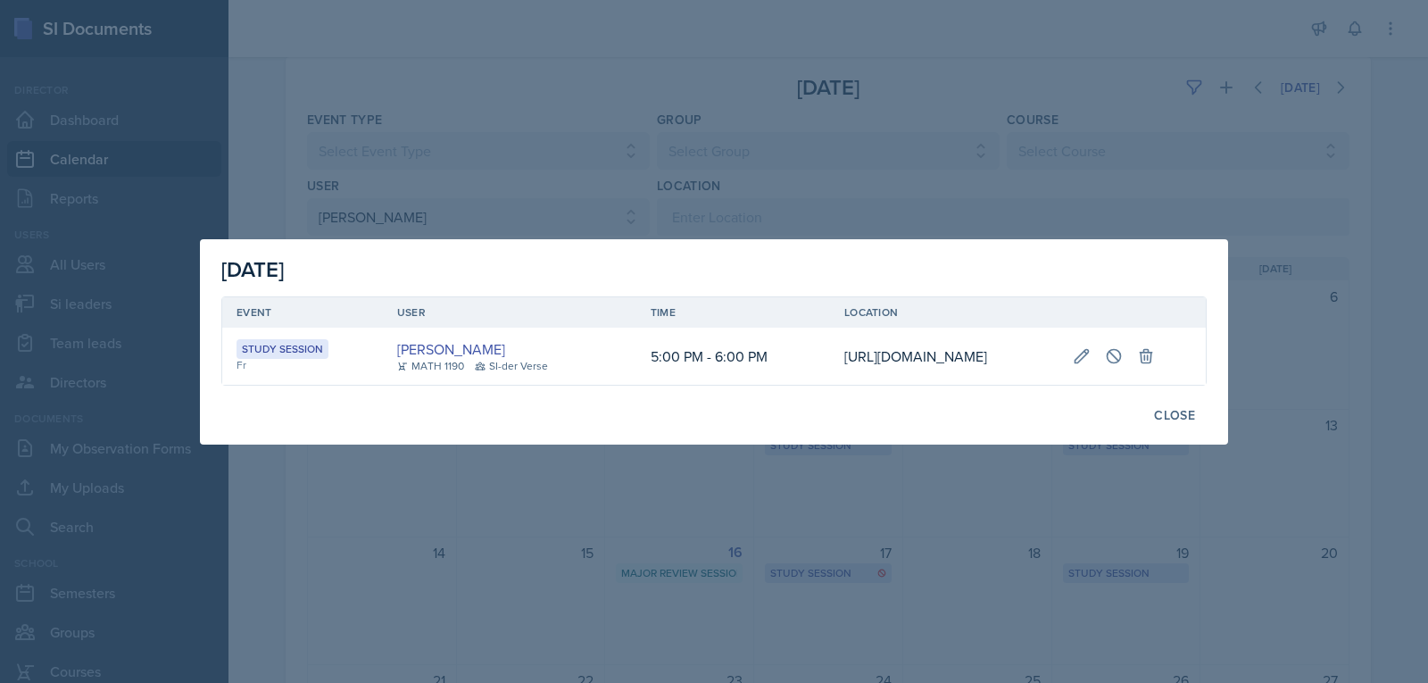
scroll to position [0, 240]
click at [1122, 347] on icon at bounding box center [1114, 356] width 18 height 18
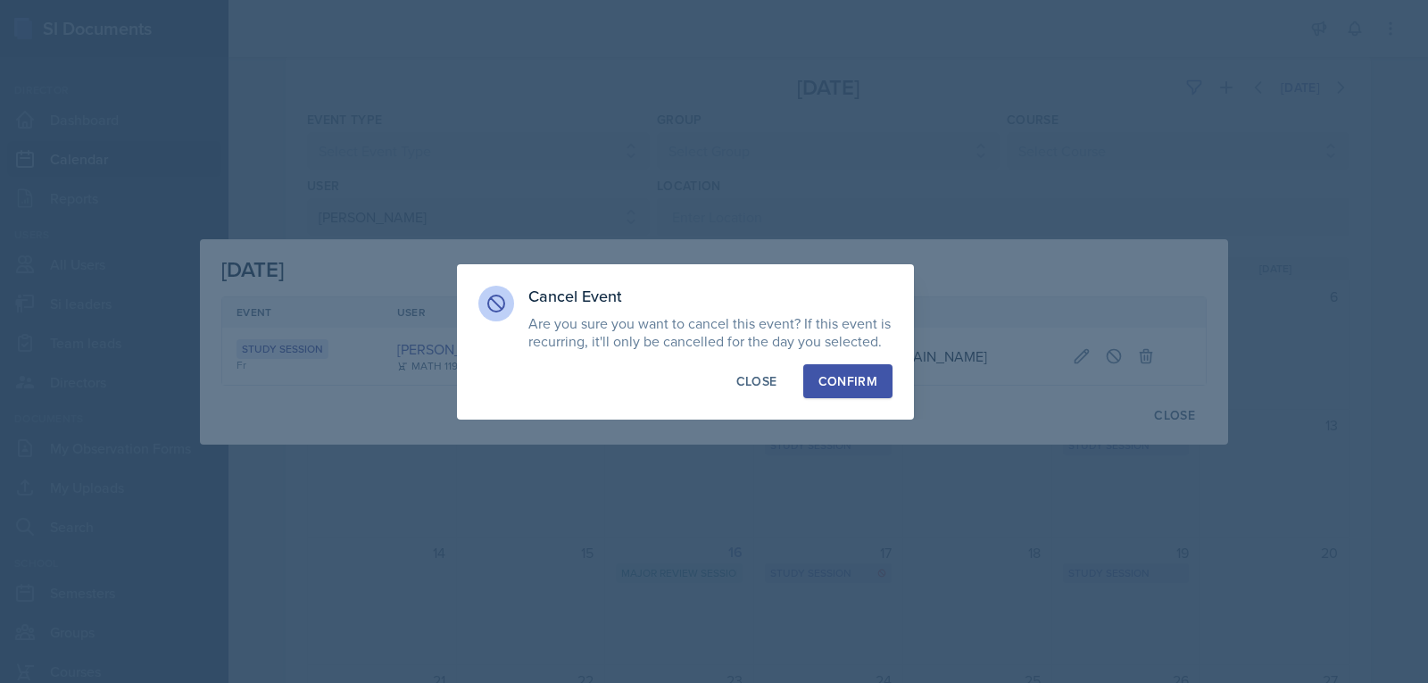
click at [846, 382] on div "Confirm" at bounding box center [847, 381] width 59 height 18
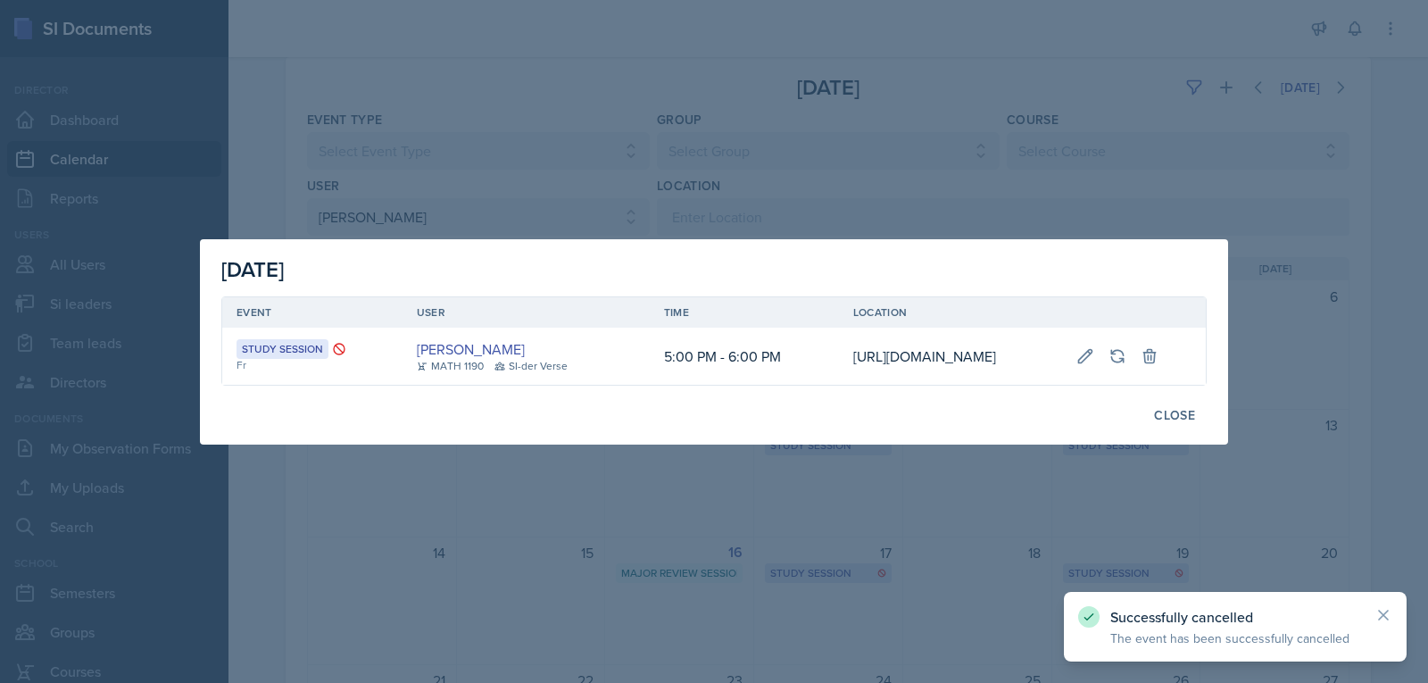
click at [892, 587] on div at bounding box center [714, 341] width 1428 height 683
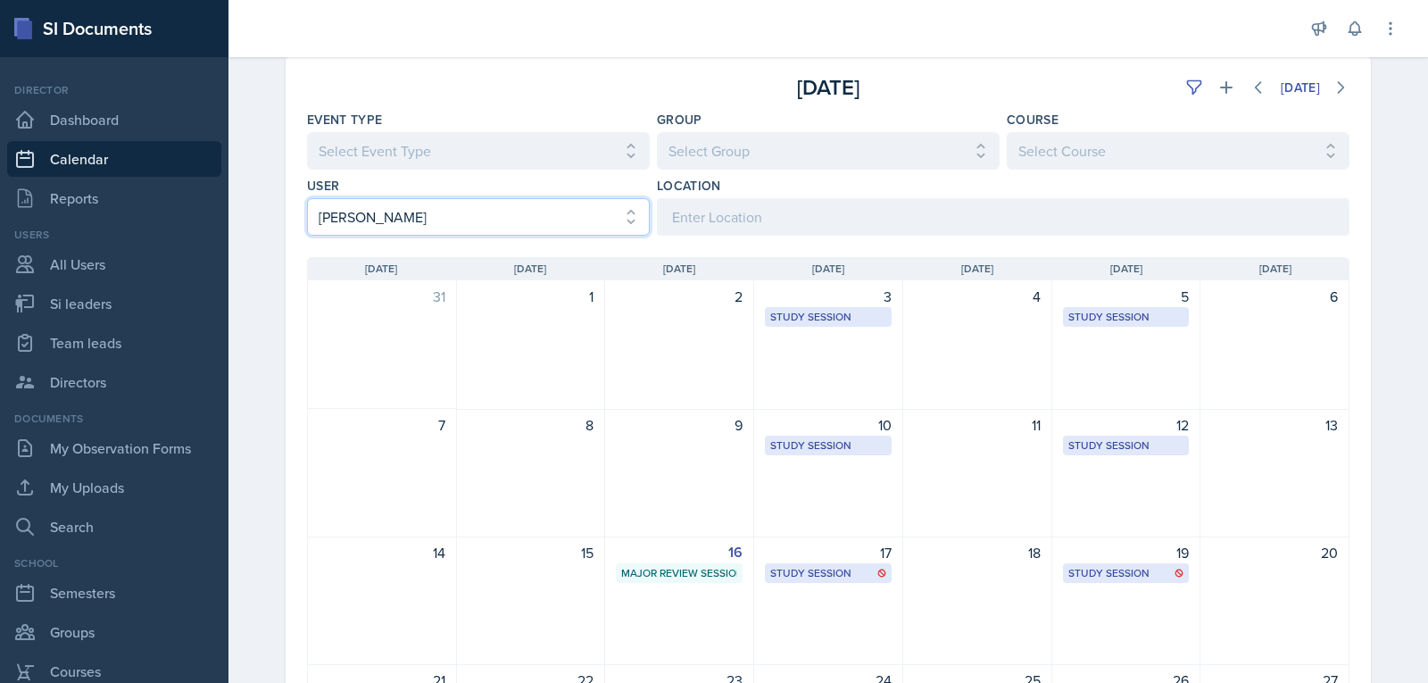
click at [441, 204] on select "Select User All [PERSON_NAME] [PERSON_NAME] [PERSON_NAME] [PERSON_NAME] [PERSON…" at bounding box center [478, 216] width 343 height 37
select select "26974334-f918-4081-872e-49d1b5615fcb"
click at [307, 198] on select "Select User All [PERSON_NAME] [PERSON_NAME] [PERSON_NAME] [PERSON_NAME] [PERSON…" at bounding box center [478, 216] width 343 height 37
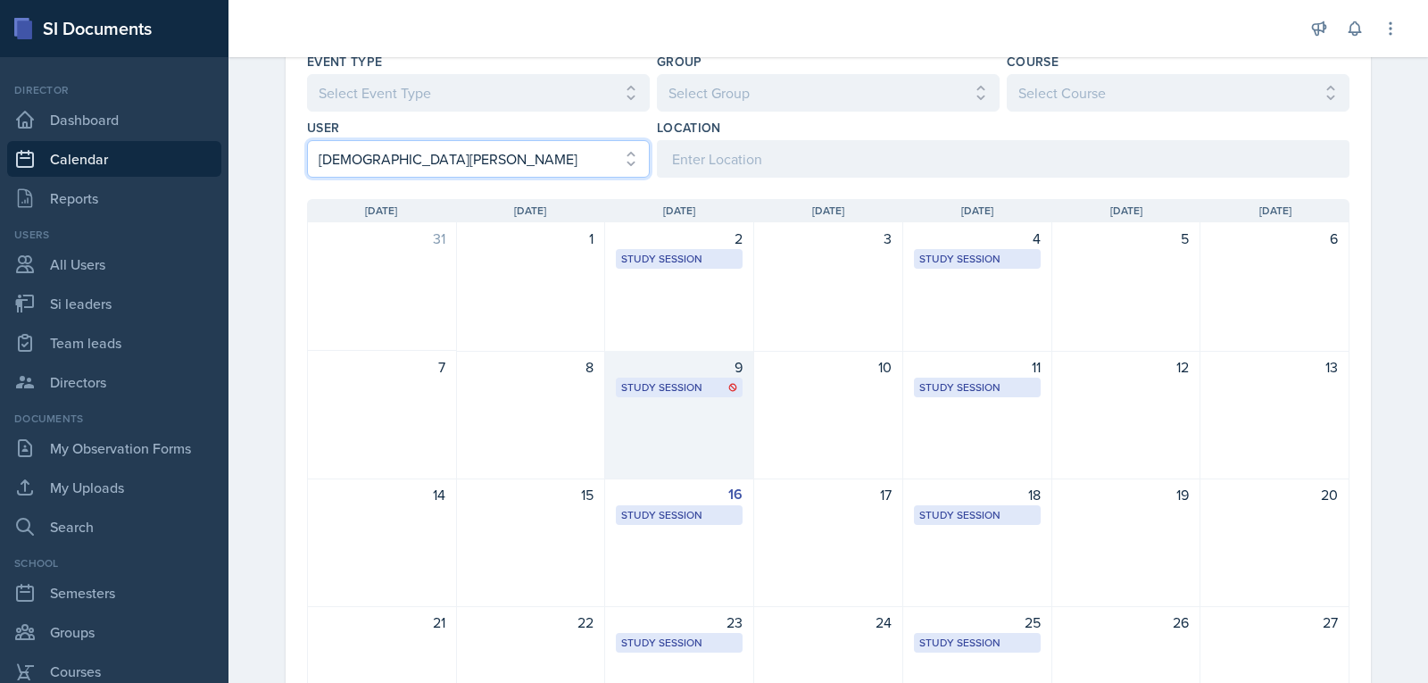
scroll to position [178, 0]
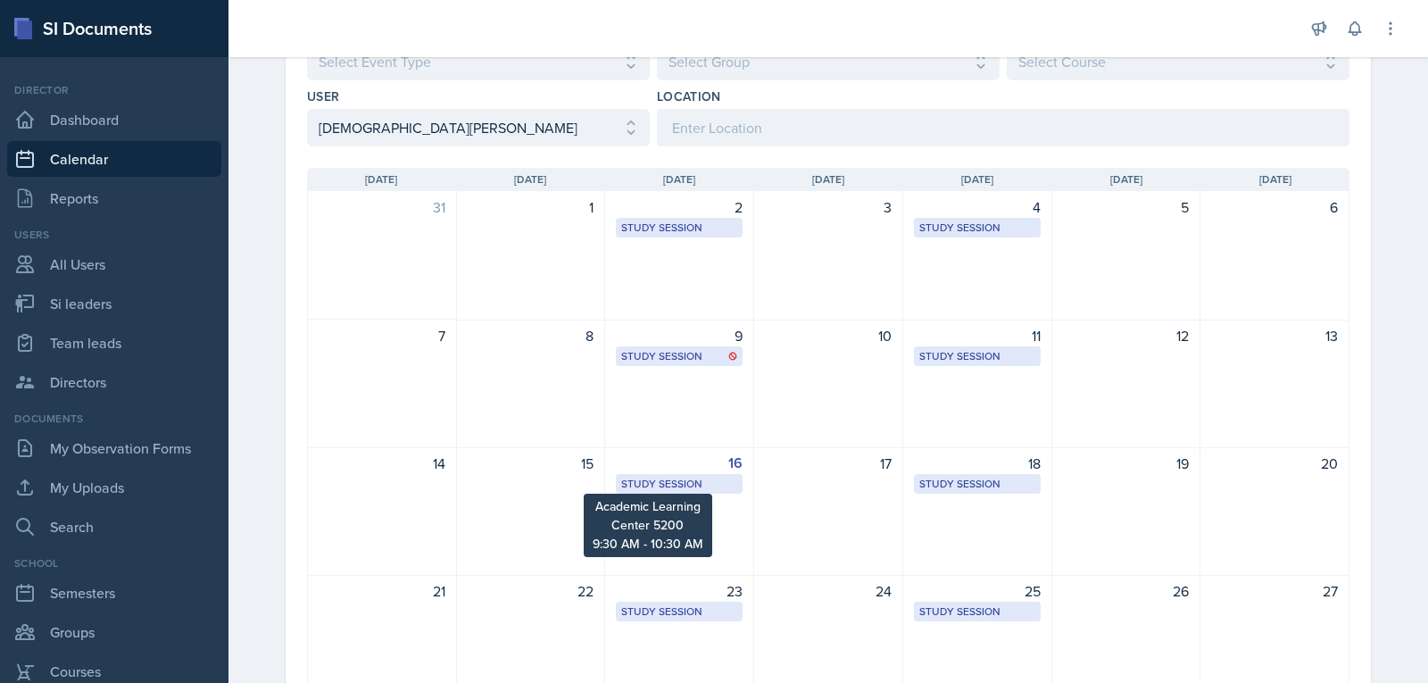
click at [700, 483] on div "Study Session" at bounding box center [679, 484] width 116 height 16
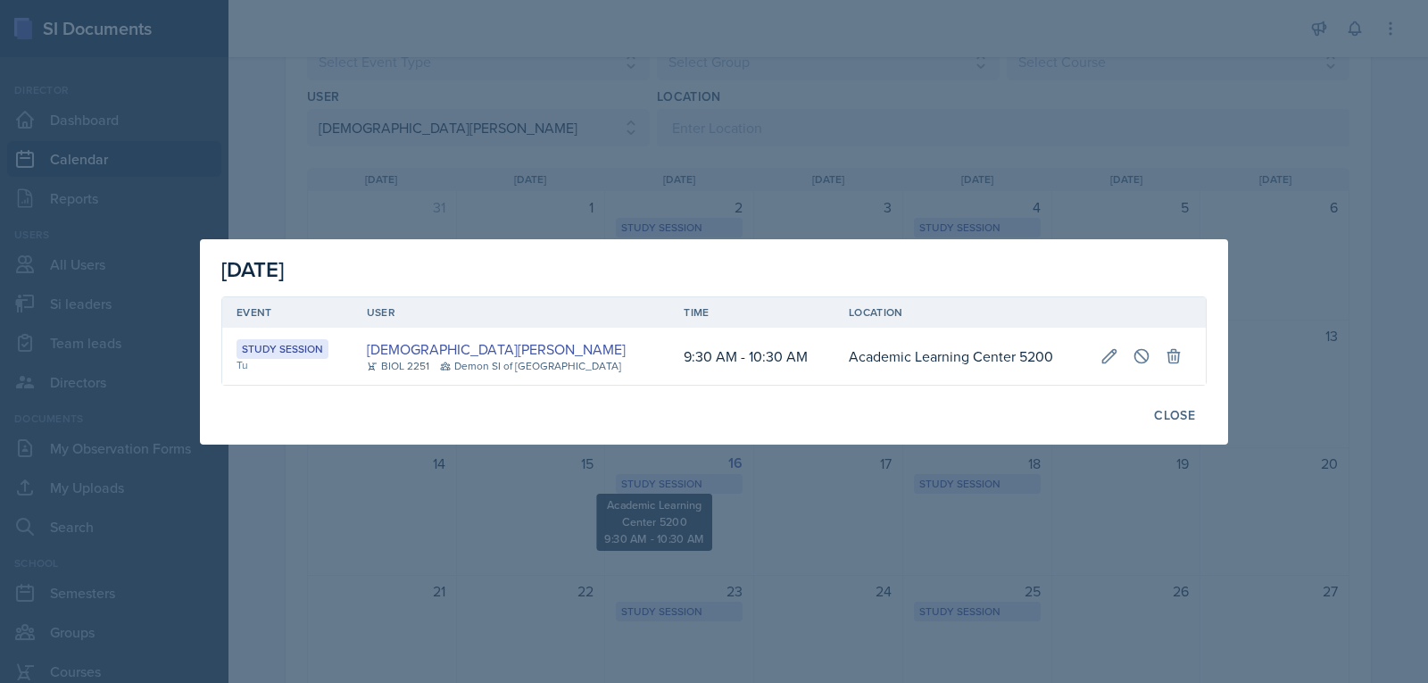
scroll to position [0, 0]
click at [1130, 368] on button at bounding box center [1141, 356] width 32 height 32
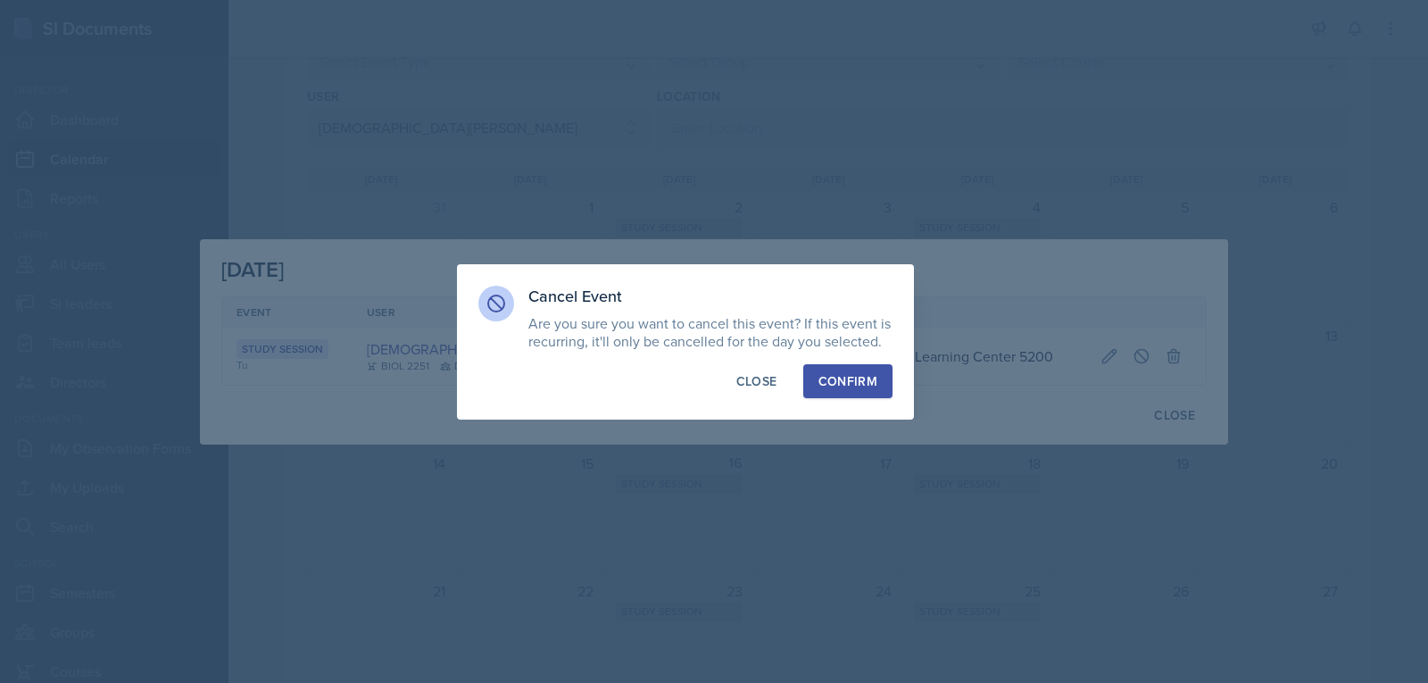
click at [854, 388] on div "Confirm" at bounding box center [847, 381] width 59 height 18
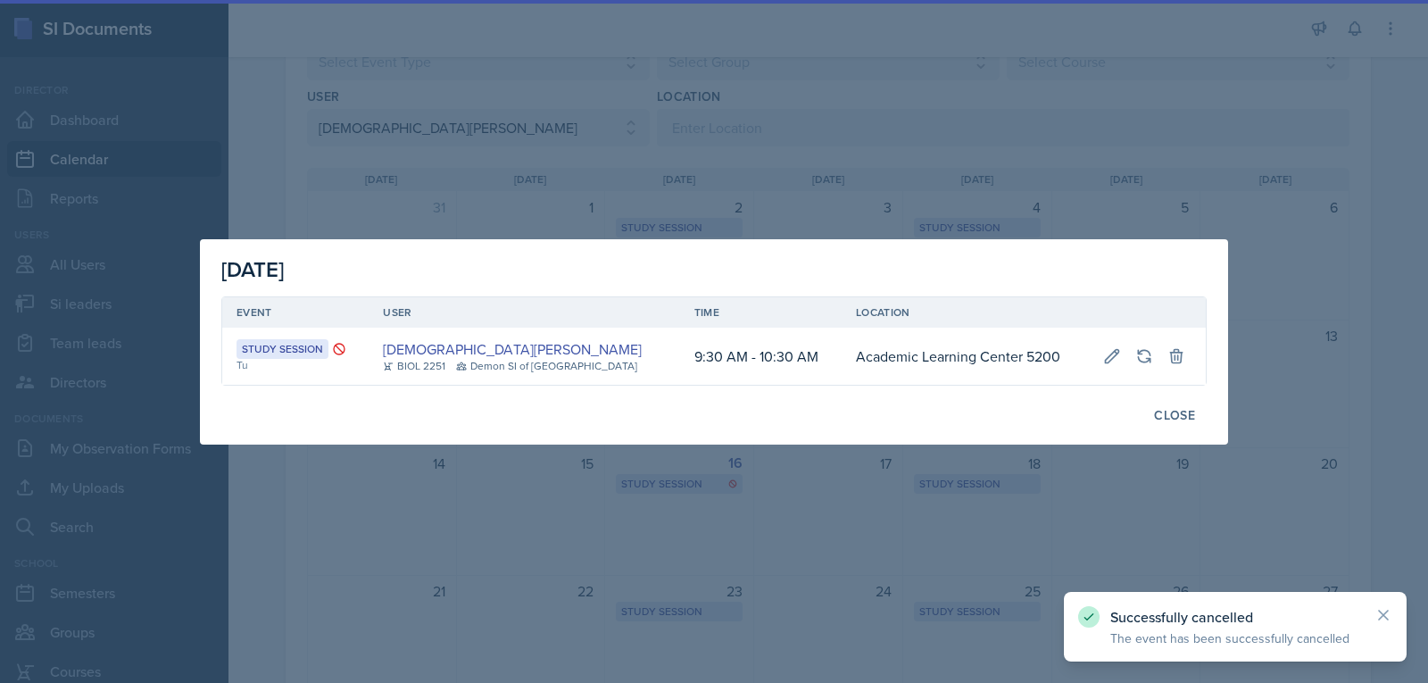
click at [885, 200] on div at bounding box center [714, 341] width 1428 height 683
